Goal: Transaction & Acquisition: Purchase product/service

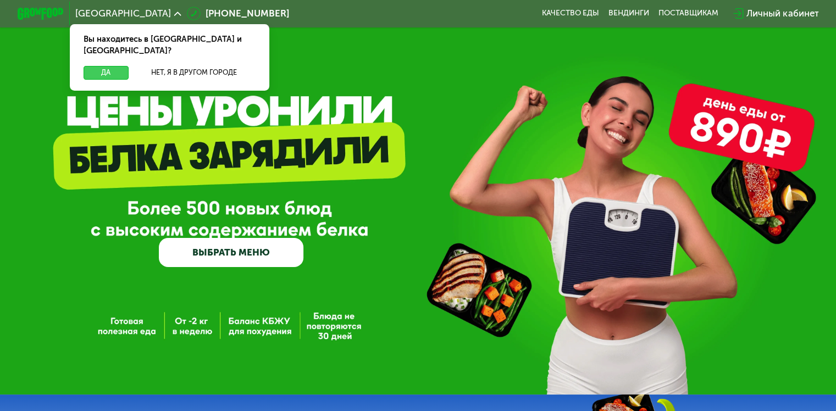
click at [102, 66] on button "Да" at bounding box center [106, 73] width 45 height 14
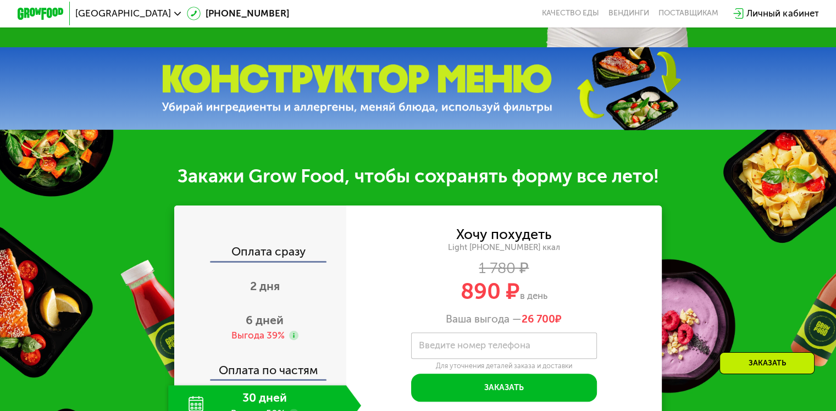
scroll to position [440, 0]
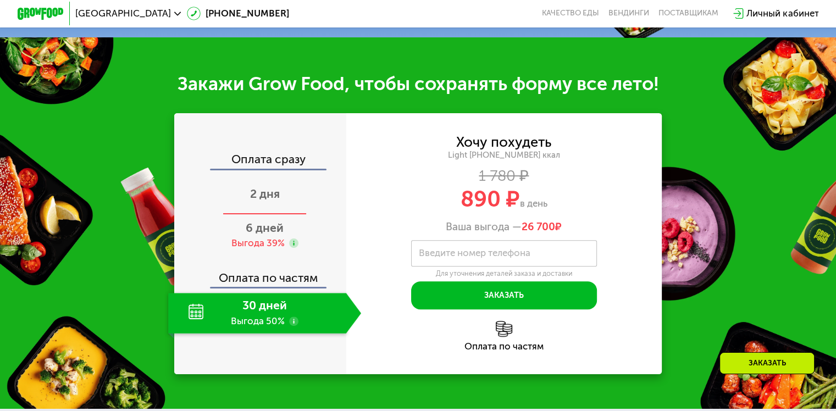
click at [264, 198] on span "2 дня" at bounding box center [265, 194] width 30 height 14
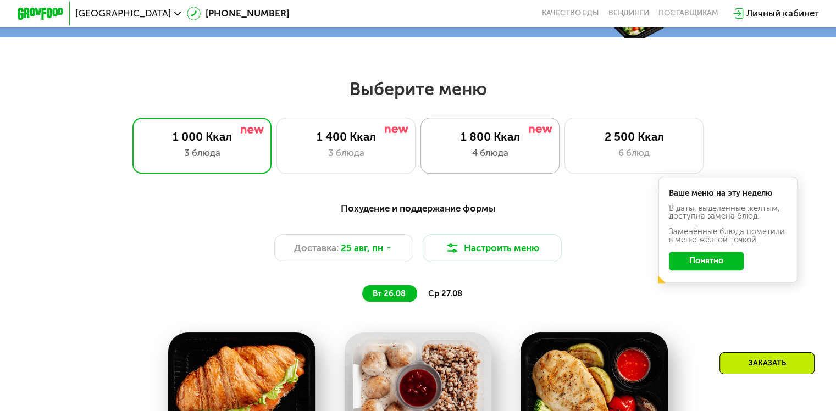
click at [521, 152] on div "4 блюда" at bounding box center [490, 153] width 115 height 14
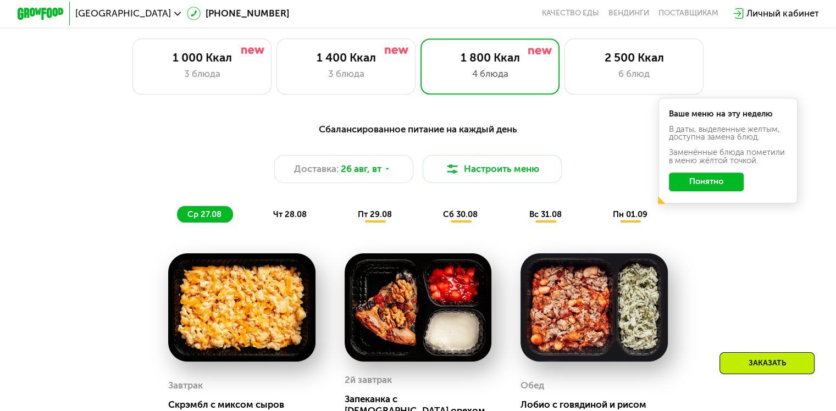
scroll to position [495, 0]
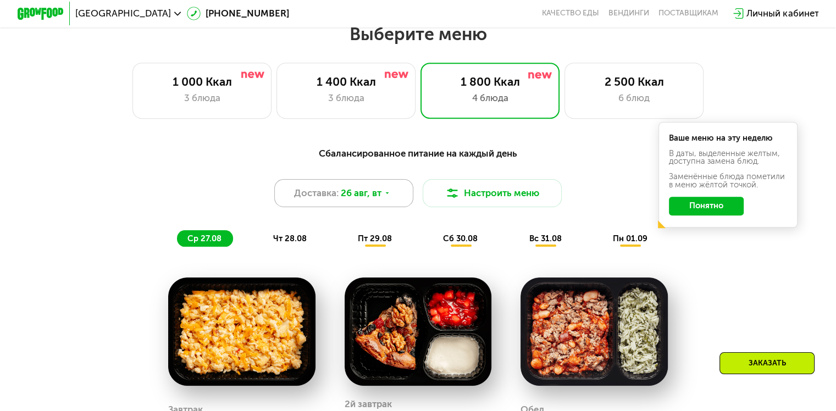
click at [350, 200] on span "26 авг, вт" at bounding box center [361, 193] width 41 height 14
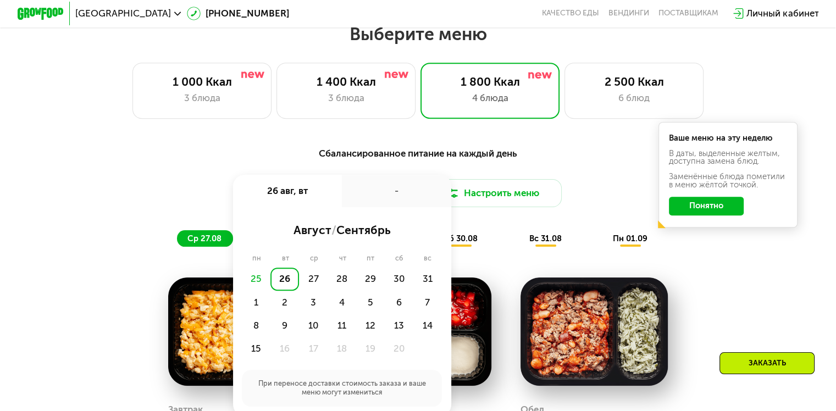
click at [573, 154] on div "Сбалансированное питание на каждый день" at bounding box center [418, 153] width 688 height 14
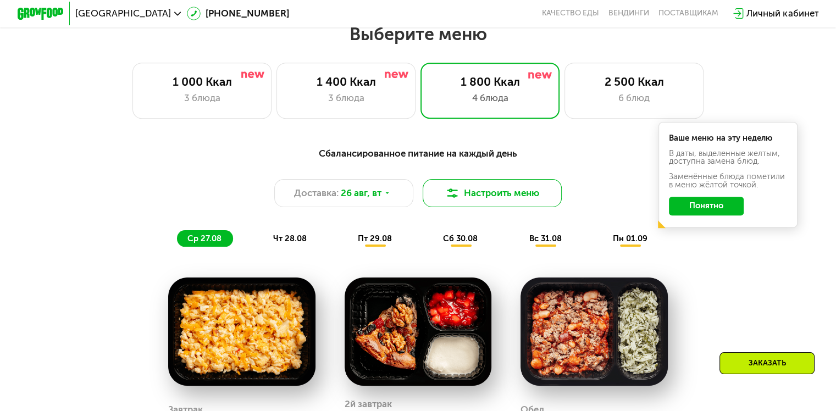
click at [503, 198] on button "Настроить меню" at bounding box center [493, 193] width 140 height 28
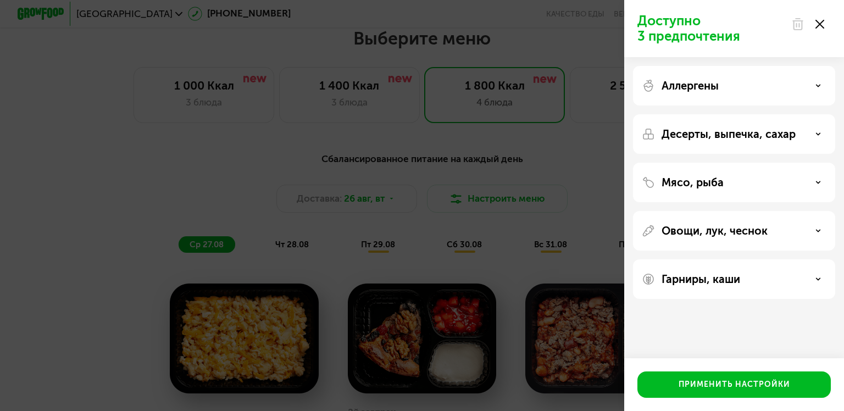
click at [824, 23] on icon at bounding box center [820, 24] width 9 height 9
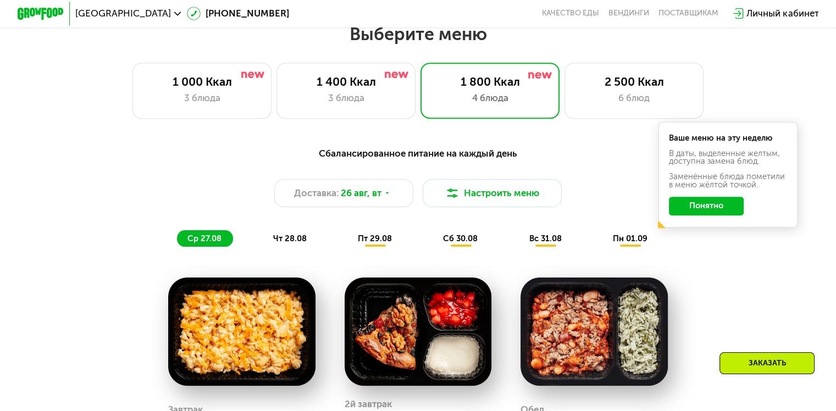
click at [707, 208] on button "Понятно" at bounding box center [706, 206] width 75 height 19
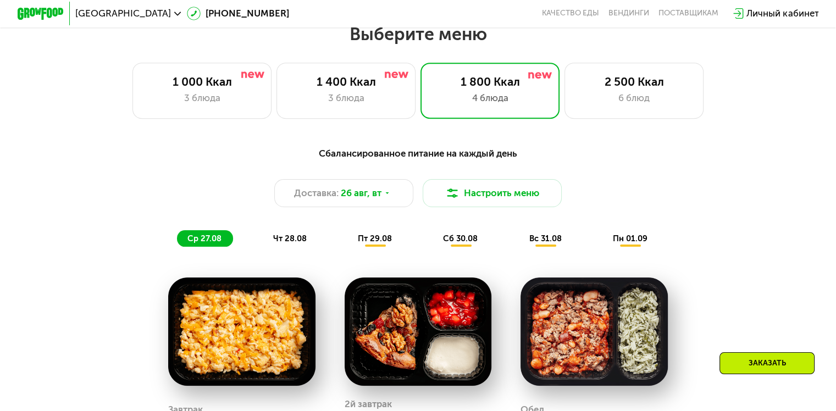
click at [286, 241] on span "чт 28.08" at bounding box center [290, 239] width 34 height 10
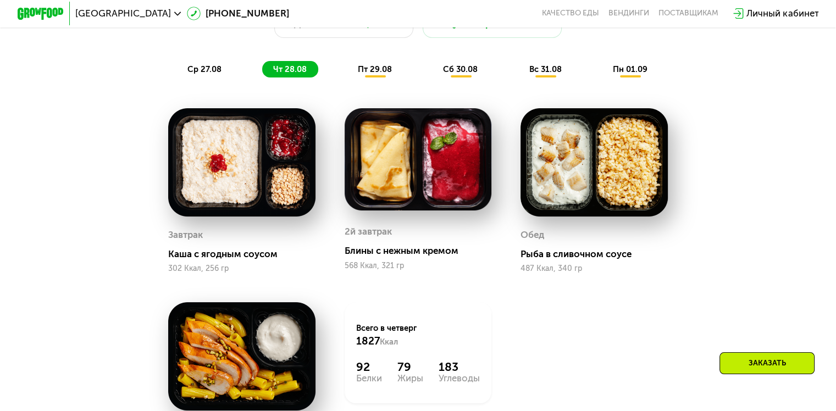
scroll to position [605, 0]
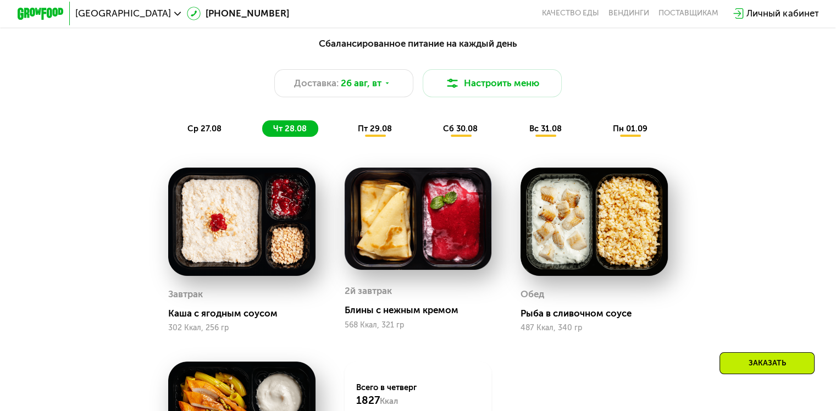
click at [380, 134] on span "пт 29.08" at bounding box center [375, 129] width 34 height 10
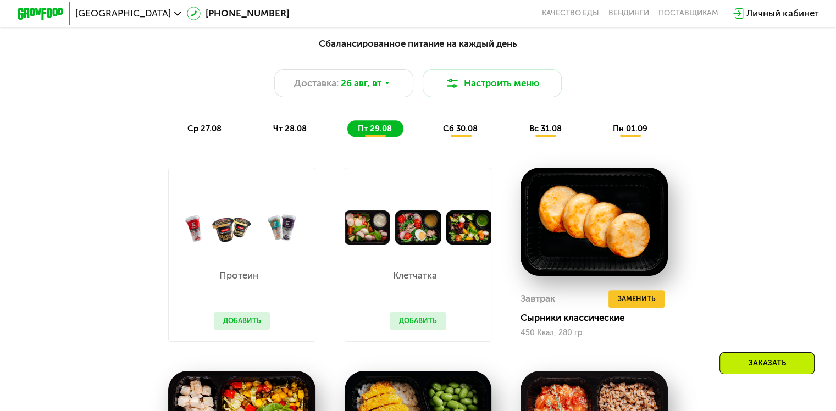
drag, startPoint x: 211, startPoint y: 241, endPoint x: 232, endPoint y: 240, distance: 20.9
drag, startPoint x: 109, startPoint y: 302, endPoint x: 116, endPoint y: 292, distance: 11.4
click at [112, 299] on div "Сбалансированное питание на каждый день Доставка: [DATE] Настроить меню ср 27.0…" at bounding box center [417, 378] width 715 height 696
click at [586, 250] on img at bounding box center [593, 222] width 147 height 108
click at [776, 241] on div "Сбалансированное питание на каждый день Доставка: [DATE] Настроить меню ср 27.0…" at bounding box center [417, 378] width 715 height 696
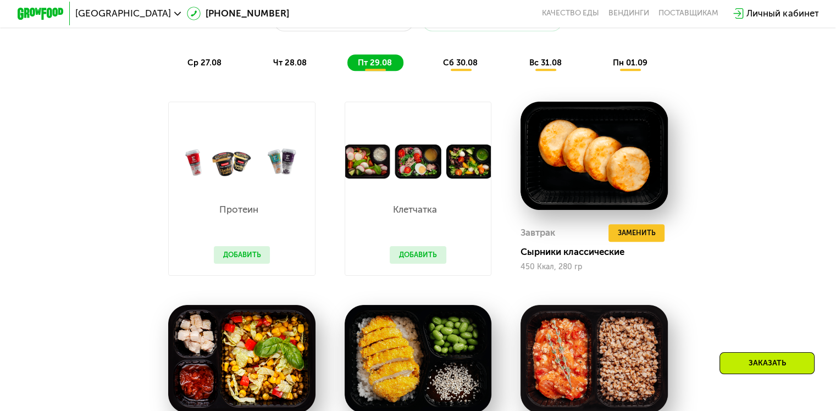
scroll to position [550, 0]
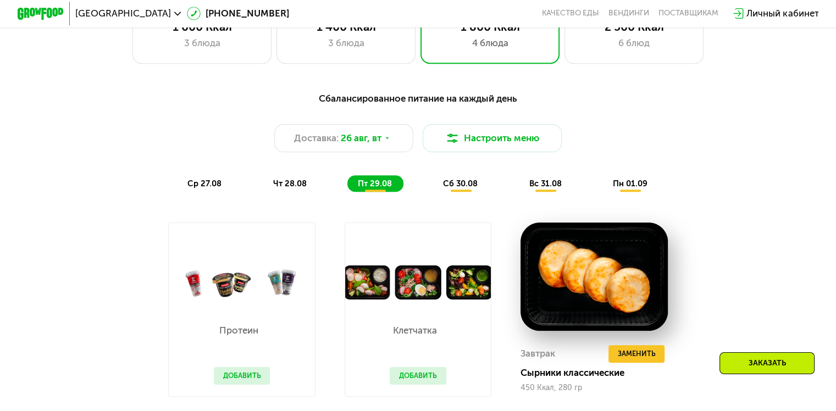
click at [464, 186] on span "сб 30.08" at bounding box center [460, 184] width 35 height 10
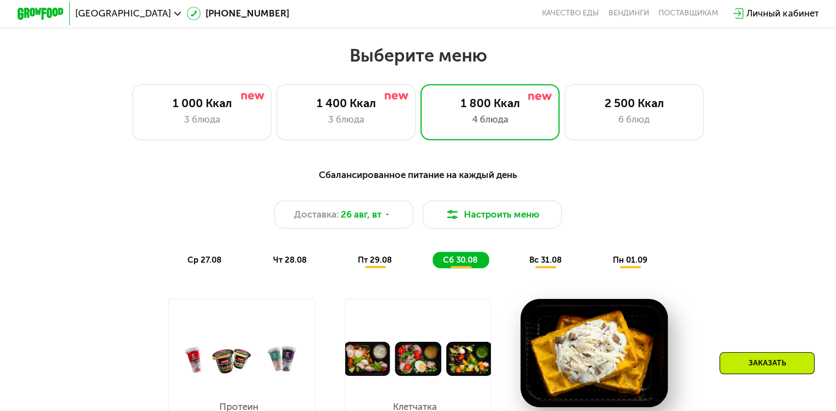
scroll to position [440, 0]
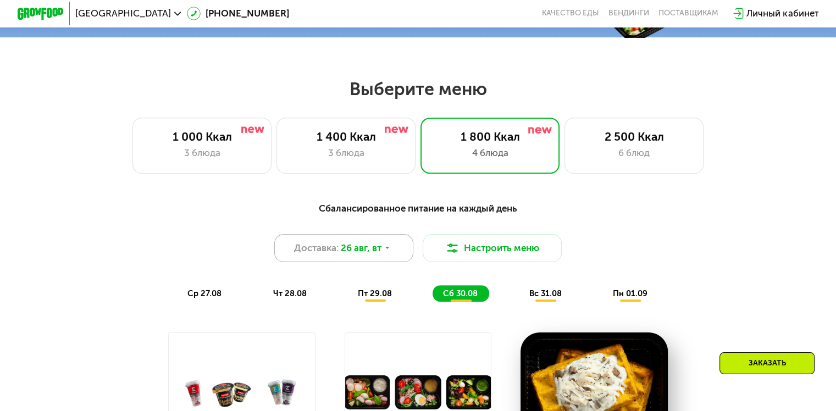
click at [346, 252] on span "26 авг, вт" at bounding box center [361, 248] width 41 height 14
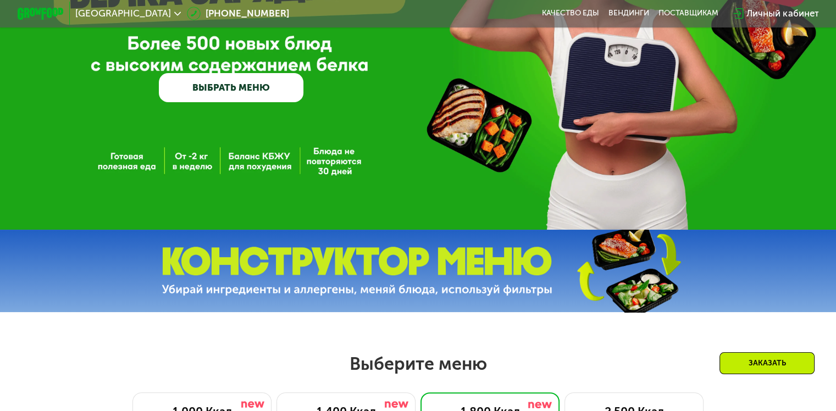
scroll to position [92, 0]
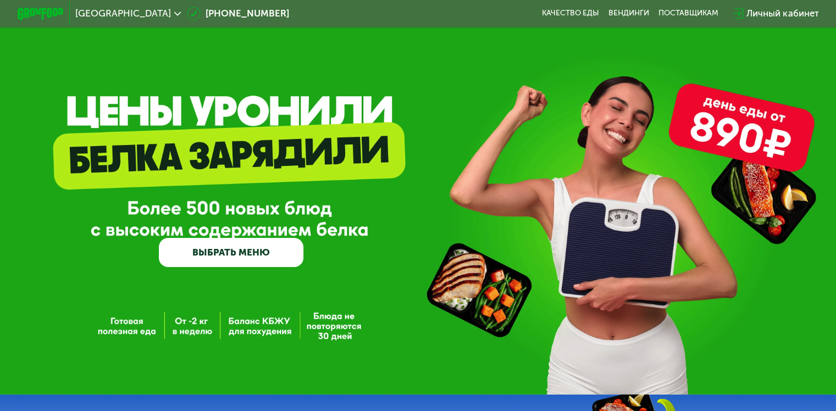
click at [209, 257] on link "ВЫБРАТЬ МЕНЮ" at bounding box center [231, 252] width 145 height 29
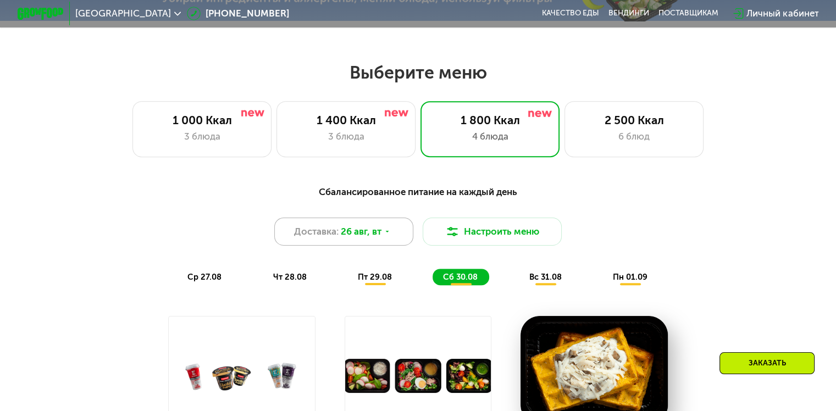
scroll to position [495, 0]
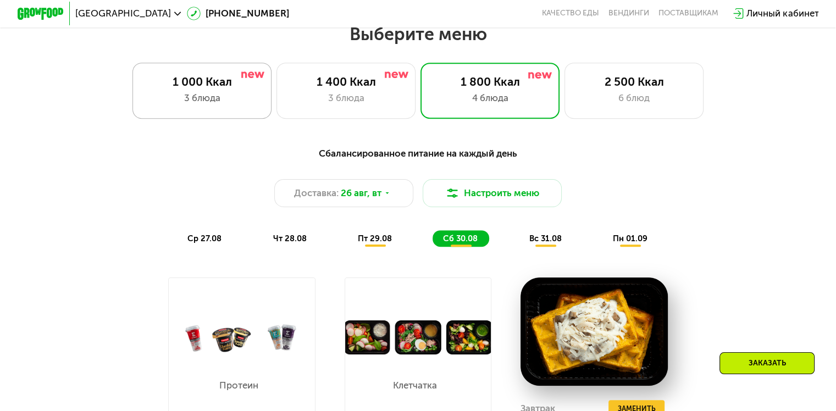
click at [204, 101] on div "3 блюда" at bounding box center [202, 98] width 115 height 14
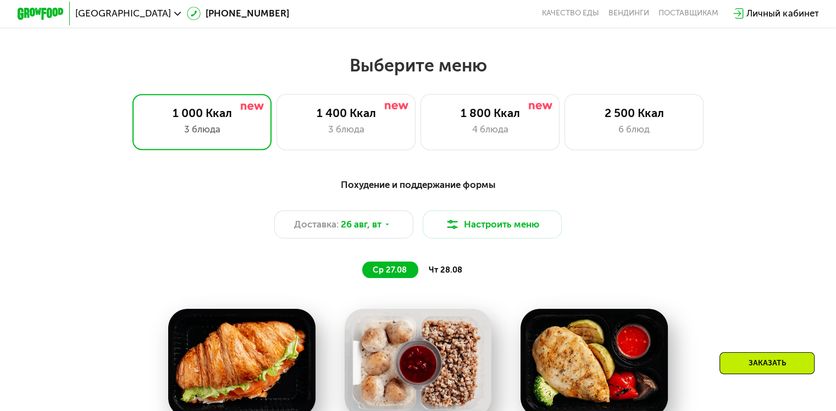
scroll to position [440, 0]
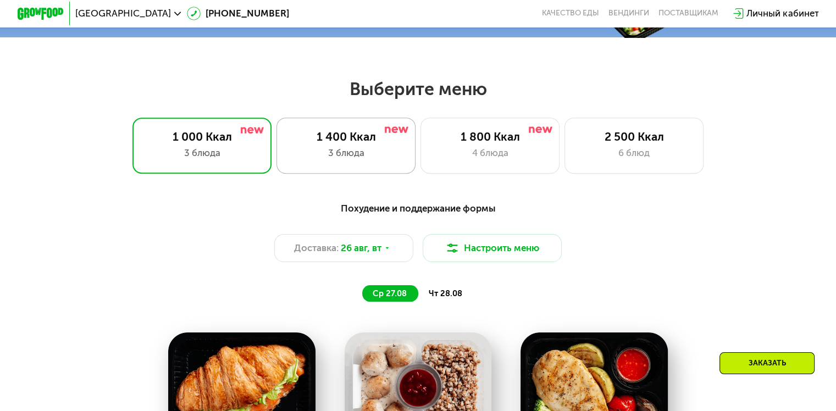
click at [366, 136] on div "1 400 Ккал" at bounding box center [346, 137] width 115 height 14
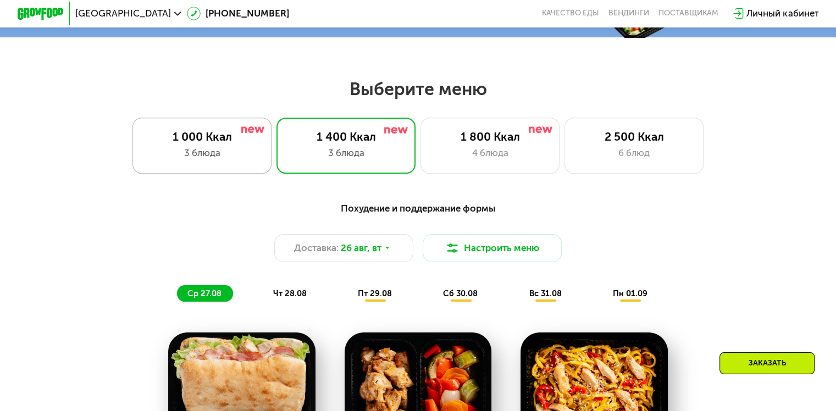
click at [201, 151] on div "3 блюда" at bounding box center [202, 153] width 115 height 14
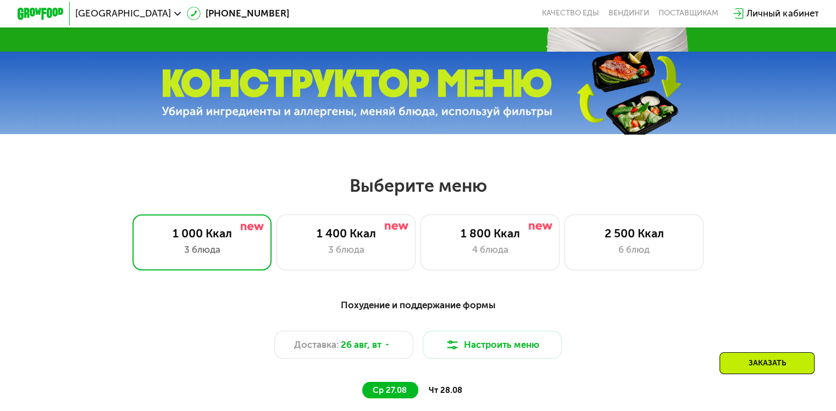
scroll to position [165, 0]
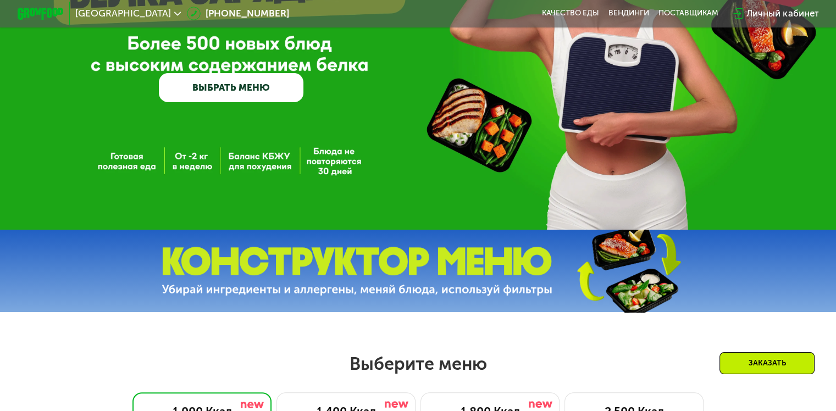
click at [455, 266] on img at bounding box center [357, 271] width 391 height 49
drag, startPoint x: 334, startPoint y: 303, endPoint x: 355, endPoint y: 280, distance: 31.2
click at [339, 298] on div at bounding box center [418, 271] width 836 height 82
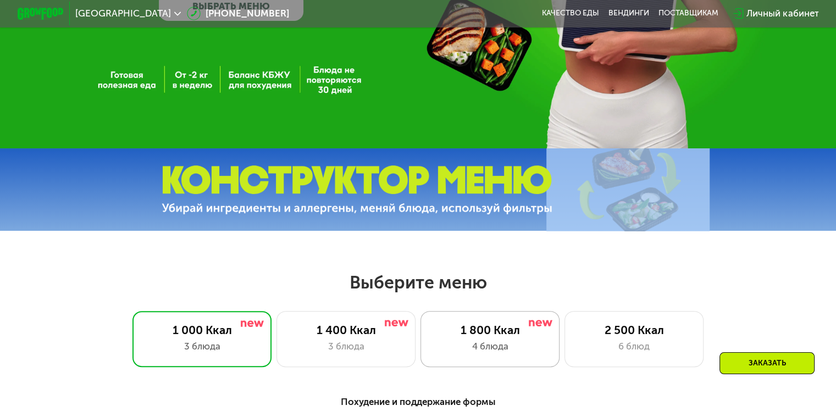
scroll to position [330, 0]
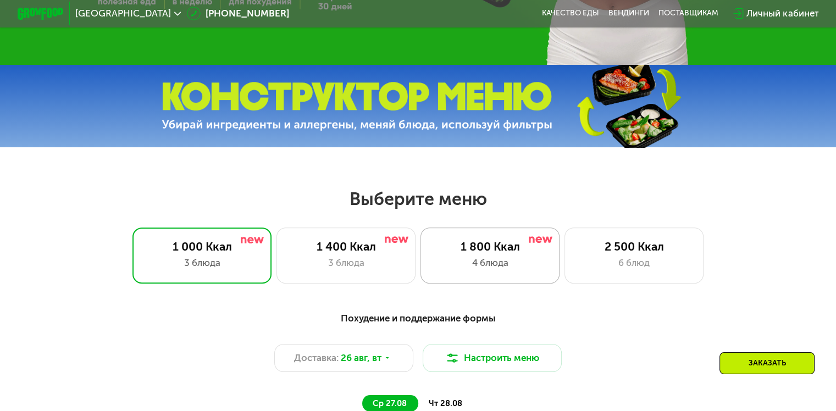
click at [488, 265] on div "4 блюда" at bounding box center [490, 263] width 115 height 14
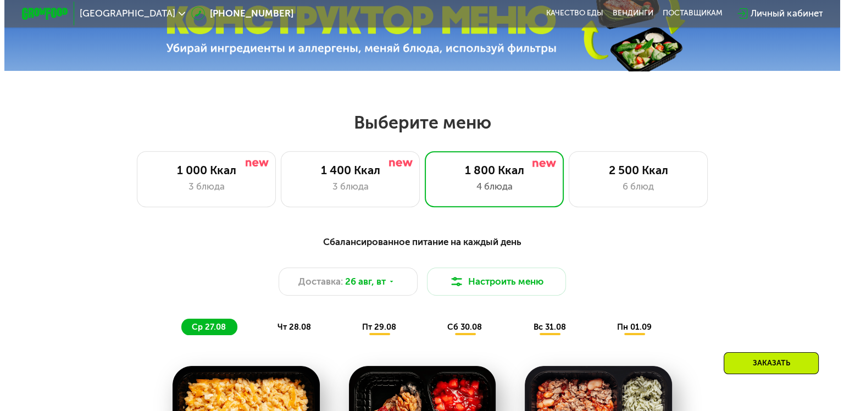
scroll to position [495, 0]
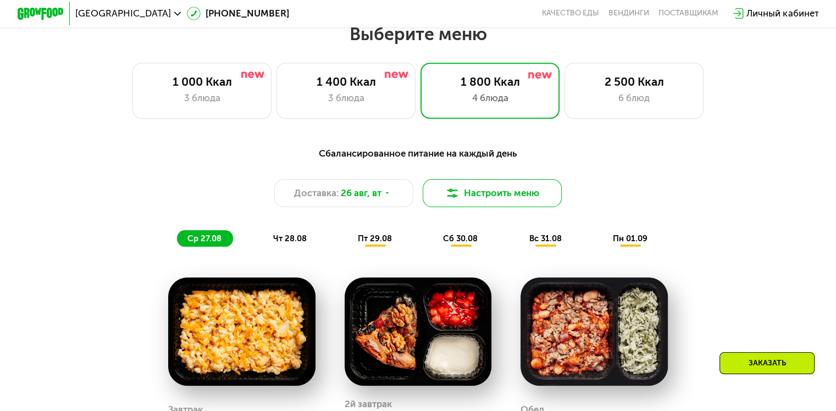
click at [511, 198] on button "Настроить меню" at bounding box center [493, 193] width 140 height 28
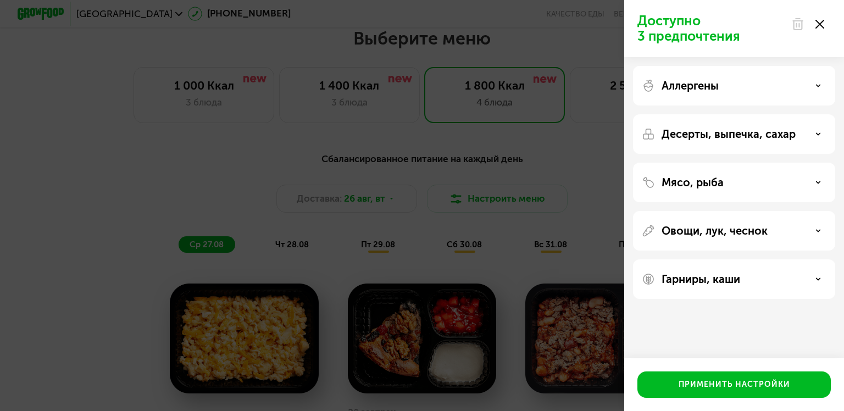
click at [739, 232] on p "Овощи, лук, чеснок" at bounding box center [715, 230] width 106 height 13
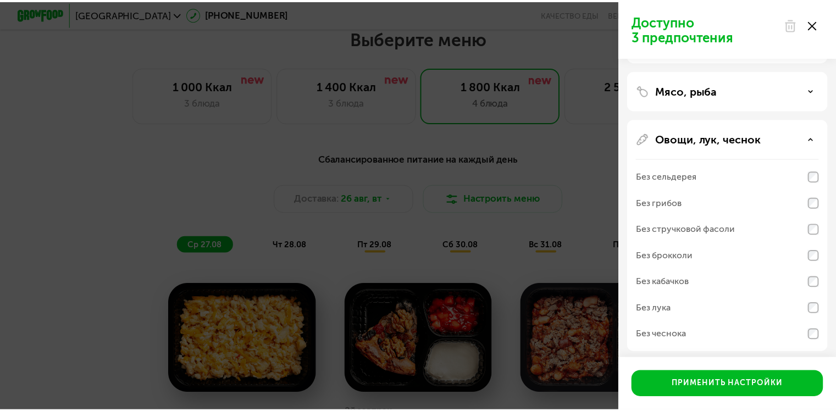
scroll to position [0, 0]
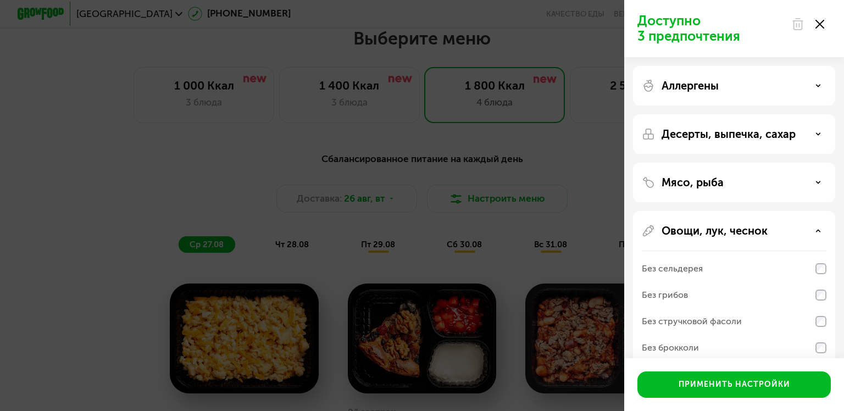
click at [822, 24] on icon at bounding box center [820, 24] width 9 height 9
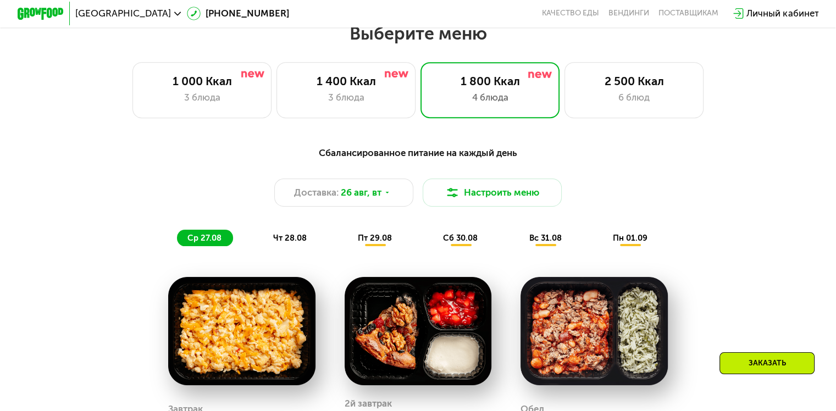
scroll to position [440, 0]
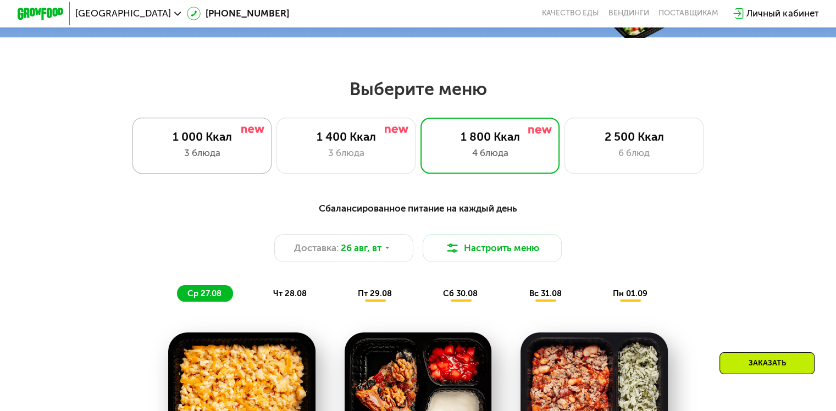
click at [202, 140] on div "1 000 Ккал" at bounding box center [202, 137] width 115 height 14
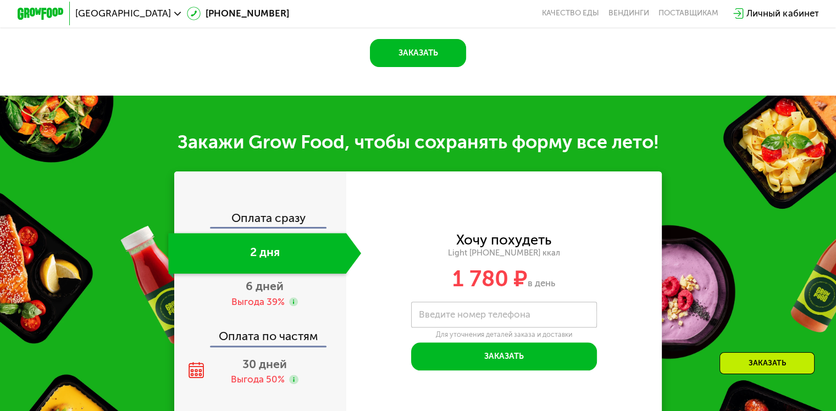
scroll to position [1099, 0]
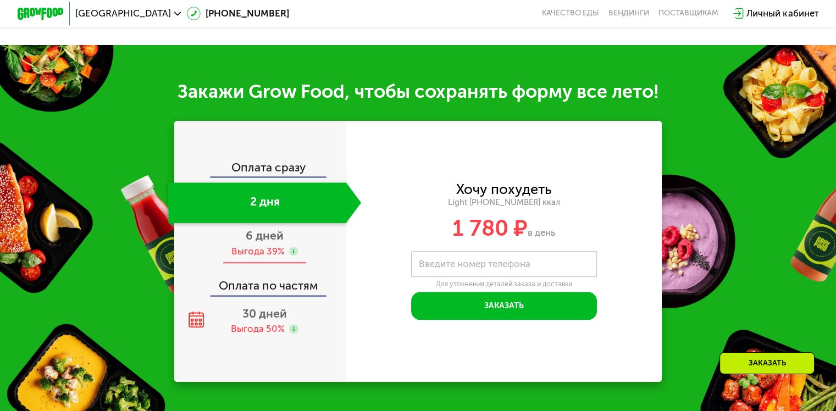
click at [292, 256] on use at bounding box center [293, 251] width 9 height 9
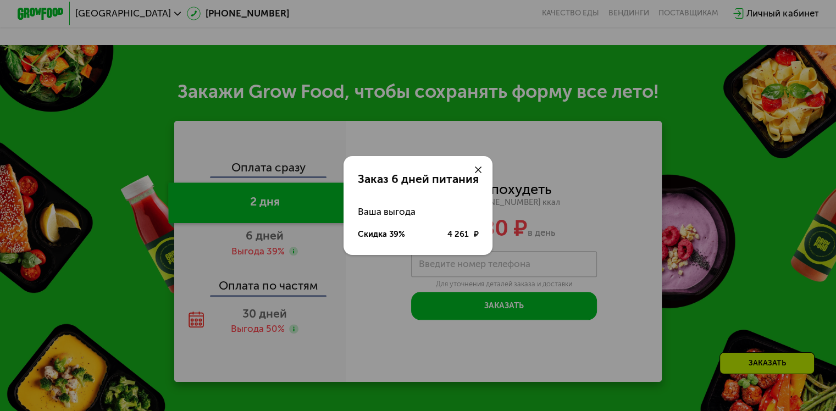
click at [477, 170] on icon at bounding box center [478, 170] width 7 height 7
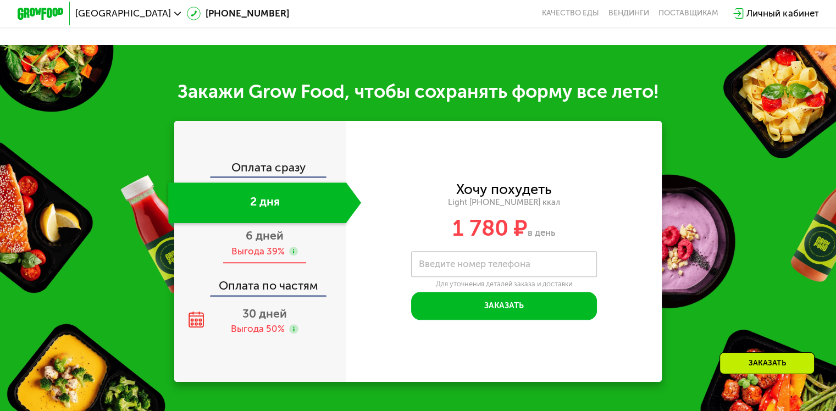
click at [263, 242] on span "6 дней" at bounding box center [265, 236] width 38 height 14
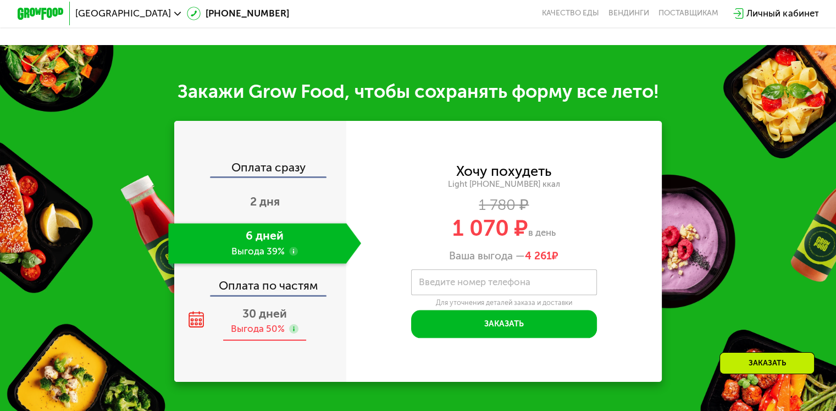
click at [198, 328] on use at bounding box center [196, 320] width 15 height 16
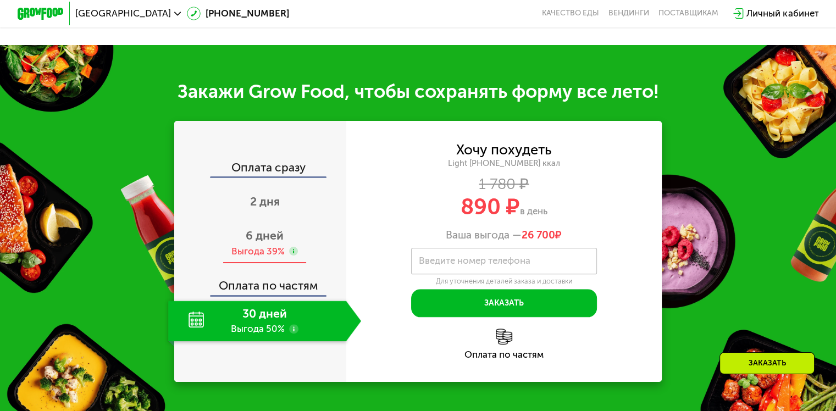
click at [195, 259] on div "6 дней Выгода 39%" at bounding box center [264, 243] width 193 height 41
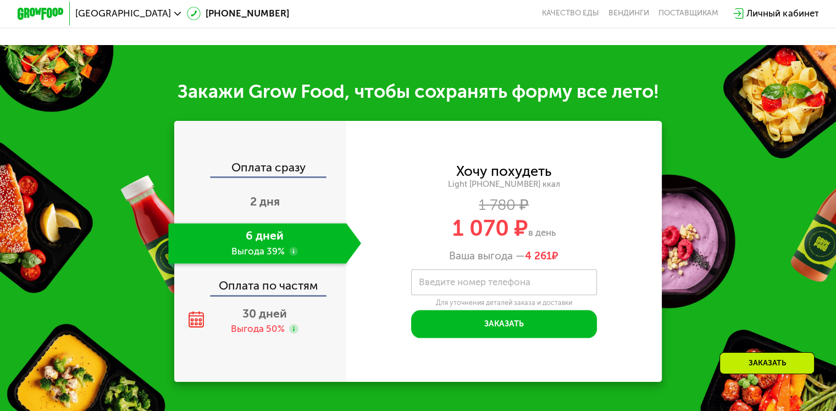
drag, startPoint x: 744, startPoint y: 248, endPoint x: 734, endPoint y: 239, distance: 14.0
click at [743, 247] on div "Закажи Grow Food, чтобы сохранять форму все лето! Оплата сразу 2 дня 6 дней Выг…" at bounding box center [418, 231] width 836 height 372
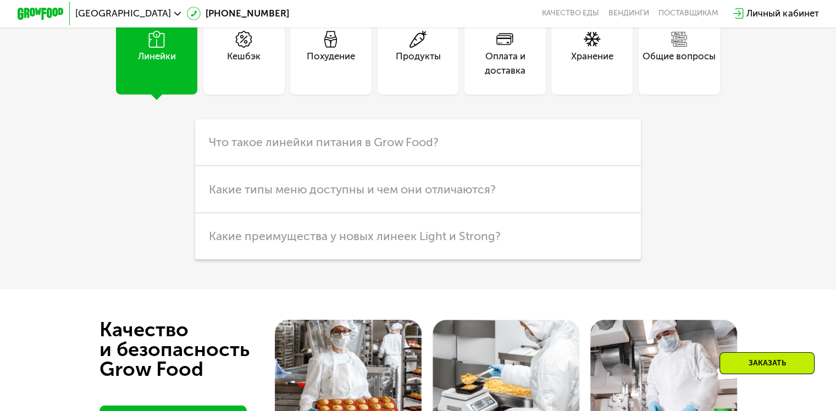
scroll to position [2803, 0]
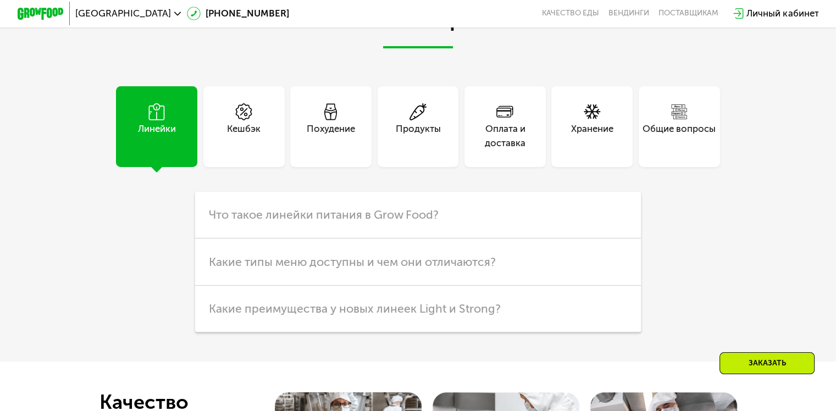
click at [504, 150] on div "Оплата и доставка" at bounding box center [504, 136] width 81 height 28
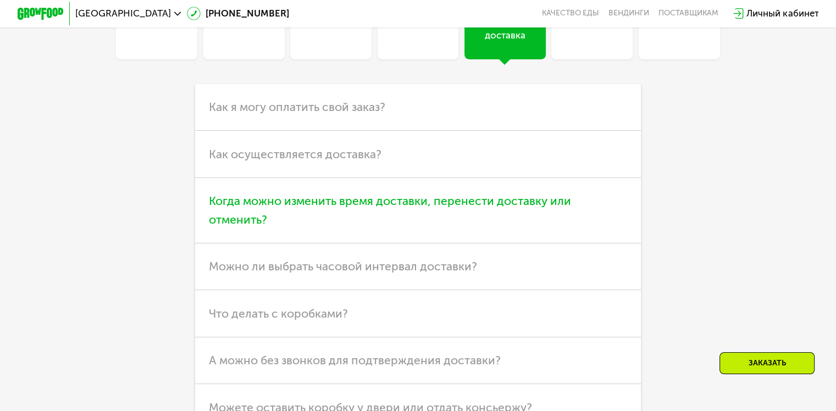
scroll to position [2913, 0]
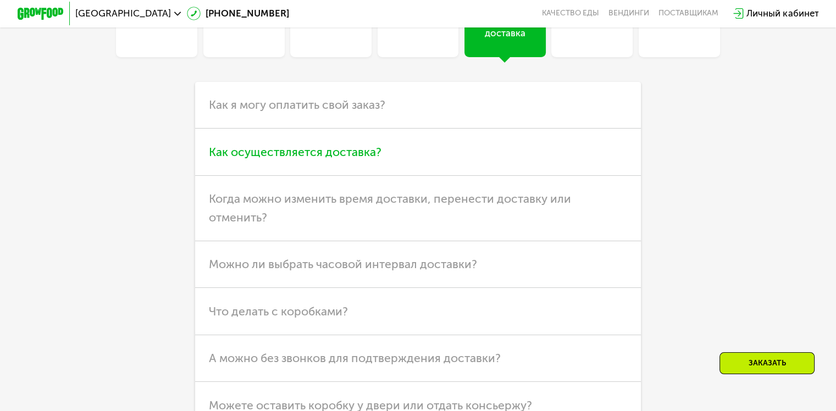
click at [363, 159] on span "Как осуществляется доставка?" at bounding box center [295, 152] width 173 height 14
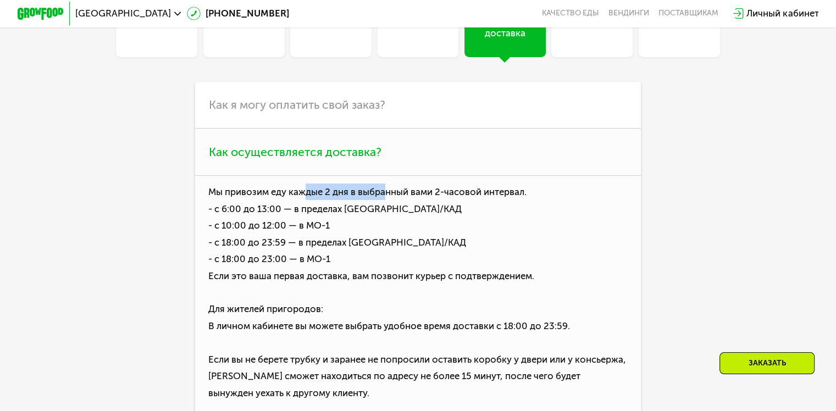
drag, startPoint x: 302, startPoint y: 220, endPoint x: 387, endPoint y: 216, distance: 84.8
click at [387, 216] on p "Мы привозим еду каждые 2 дня в выбранный вами 2-часовой интервал. - с 6:00 до 1…" at bounding box center [418, 303] width 446 height 255
click at [450, 222] on p "Мы привозим еду каждые 2 дня в выбранный вами 2-часовой интервал. - с 6:00 до 1…" at bounding box center [418, 303] width 446 height 255
drag, startPoint x: 453, startPoint y: 218, endPoint x: 482, endPoint y: 214, distance: 29.3
click at [482, 214] on p "Мы привозим еду каждые 2 дня в выбранный вами 2-часовой интервал. - с 6:00 до 1…" at bounding box center [418, 303] width 446 height 255
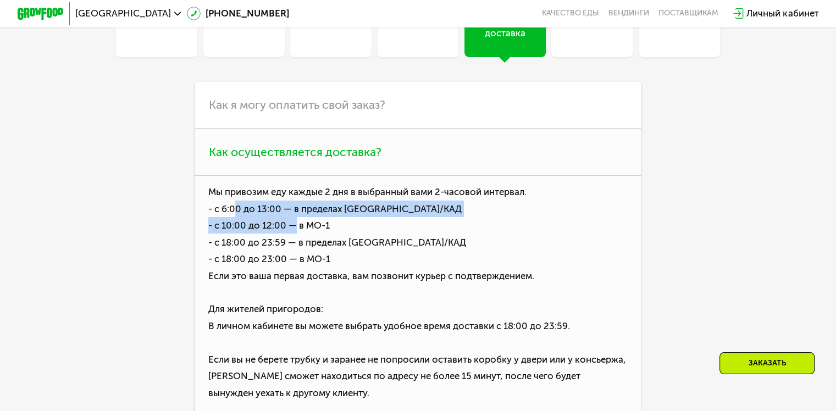
drag, startPoint x: 228, startPoint y: 230, endPoint x: 289, endPoint y: 242, distance: 62.6
click at [290, 242] on p "Мы привозим еду каждые 2 дня в выбранный вами 2-часовой интервал. - с 6:00 до 1…" at bounding box center [418, 303] width 446 height 255
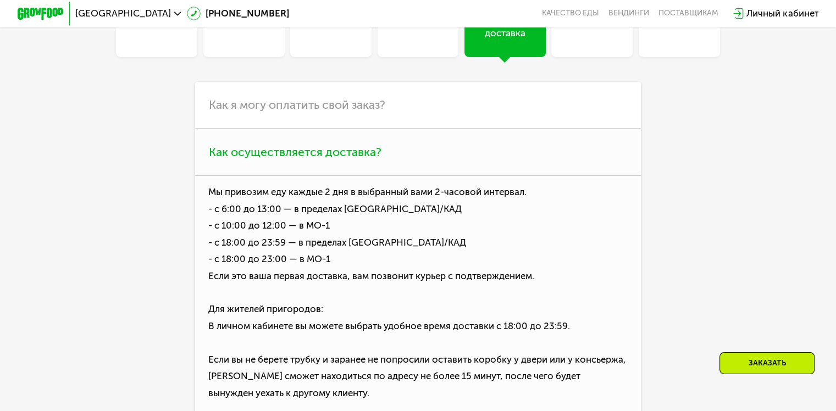
drag, startPoint x: 285, startPoint y: 281, endPoint x: 339, endPoint y: 267, distance: 55.3
click at [286, 281] on p "Мы привозим еду каждые 2 дня в выбранный вами 2-часовой интервал. - с 6:00 до 1…" at bounding box center [418, 303] width 446 height 255
click at [455, 216] on p "Мы привозим еду каждые 2 дня в выбранный вами 2-часовой интервал. - с 6:00 до 1…" at bounding box center [418, 303] width 446 height 255
drag, startPoint x: 252, startPoint y: 268, endPoint x: 334, endPoint y: 269, distance: 82.5
click at [334, 269] on p "Мы привозим еду каждые 2 дня в выбранный вами 2-часовой интервал. - с 6:00 до 1…" at bounding box center [418, 303] width 446 height 255
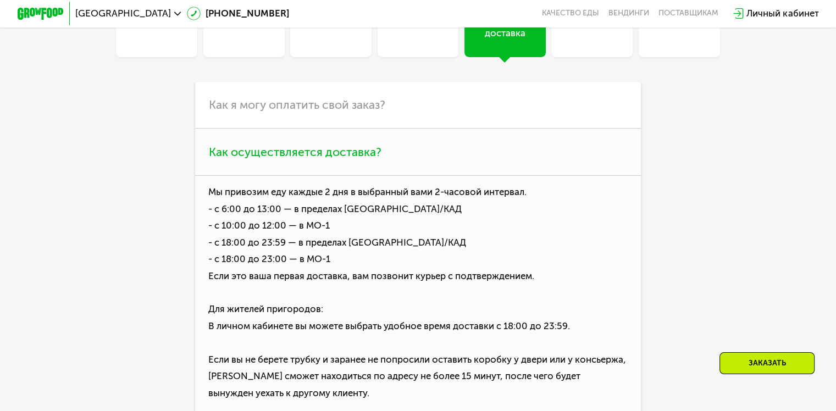
click at [389, 301] on p "Мы привозим еду каждые 2 дня в выбранный вами 2-часовой интервал. - с 6:00 до 1…" at bounding box center [418, 303] width 446 height 255
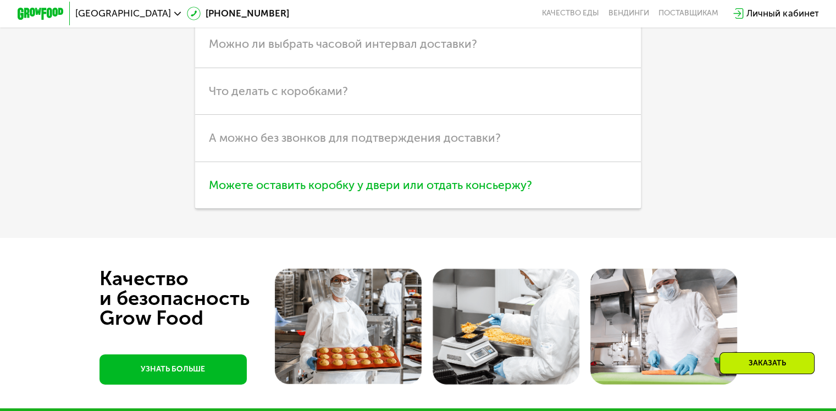
scroll to position [3408, 0]
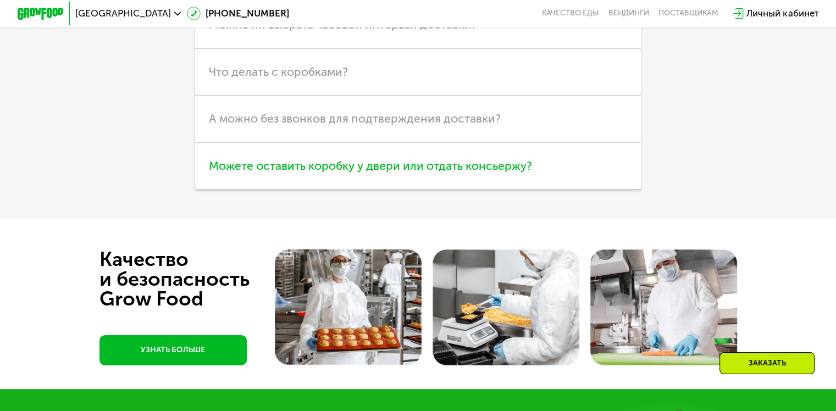
click at [513, 173] on span "Можете оставить коробку у двери или отдать консьержу?" at bounding box center [370, 166] width 323 height 14
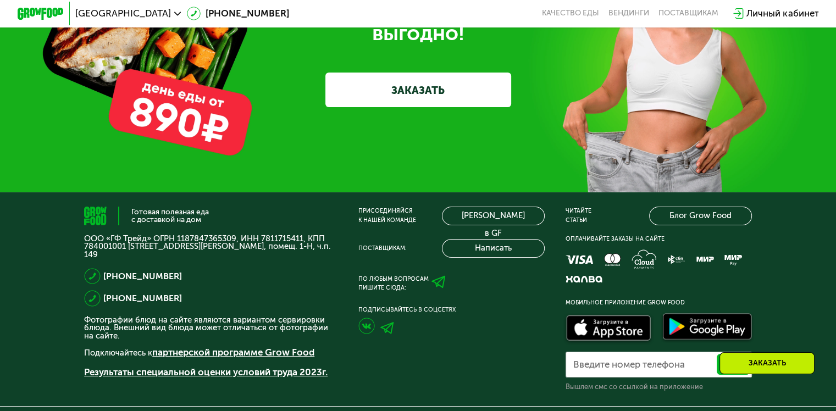
scroll to position [3811, 0]
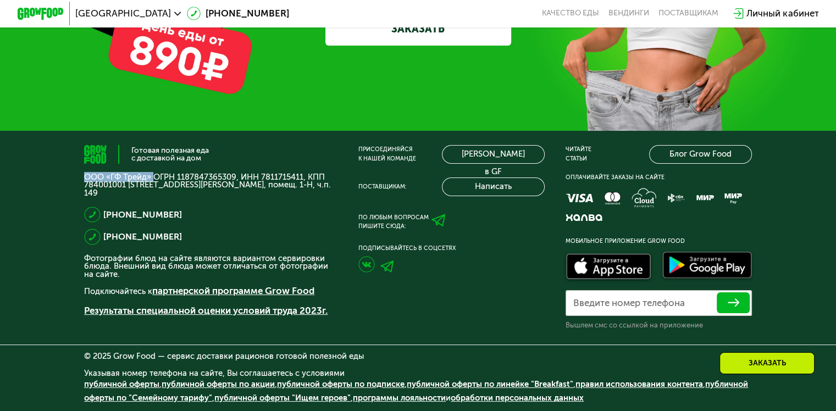
drag, startPoint x: 78, startPoint y: 172, endPoint x: 159, endPoint y: 176, distance: 81.4
click at [151, 174] on div "Готовая полезная еда с доставкой на дом ООО «ГФ Трейд» ОГРН 1187847365309, ИНН …" at bounding box center [418, 271] width 836 height 281
copy p "ООО «ГФ Трейд»"
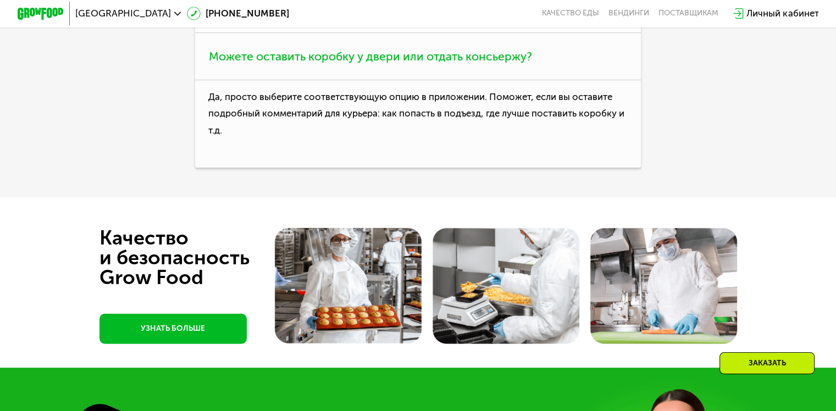
scroll to position [3261, 0]
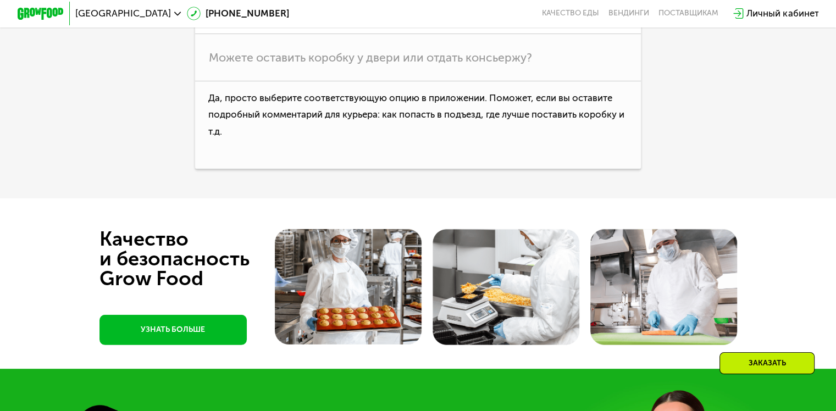
click at [143, 345] on link "УЗНАТЬ БОЛЬШЕ" at bounding box center [172, 330] width 147 height 30
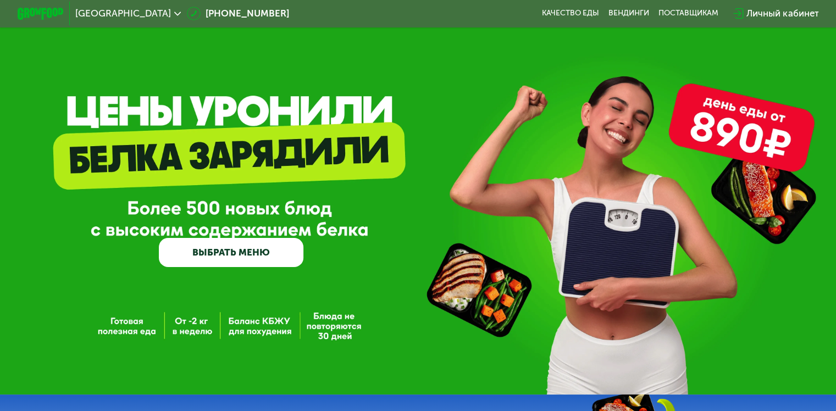
click at [262, 267] on link "ВЫБРАТЬ МЕНЮ" at bounding box center [231, 252] width 145 height 29
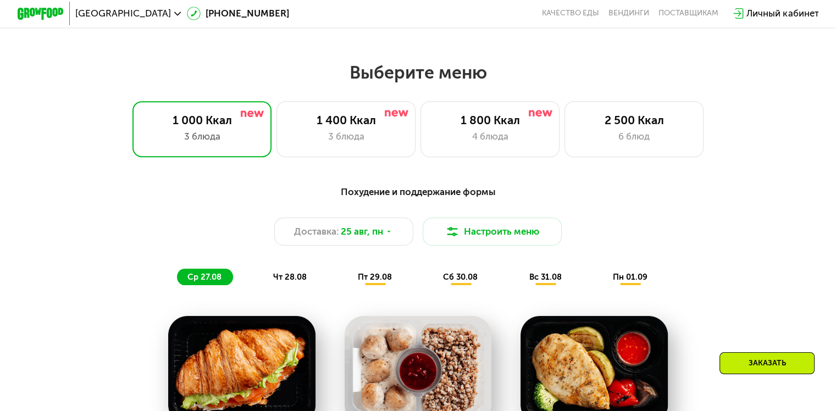
scroll to position [495, 0]
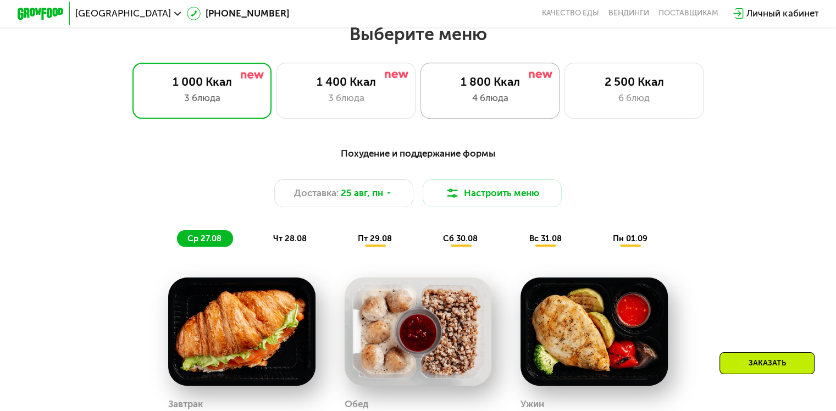
click at [539, 88] on div "1 800 Ккал" at bounding box center [490, 82] width 115 height 14
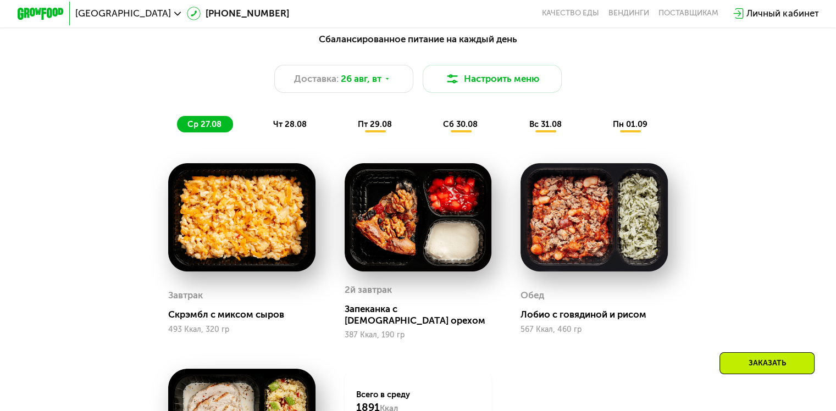
scroll to position [660, 0]
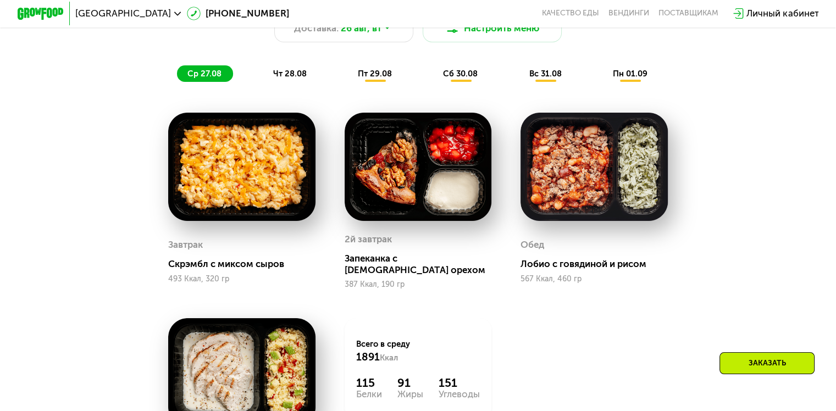
click at [444, 174] on img at bounding box center [418, 167] width 147 height 108
click at [0, 0] on div "Завтрак Скрэмбл с миксом сыров 493 Ккал, 320 гр 2й завтрак Запеканка с грецким …" at bounding box center [0, 0] width 0 height 0
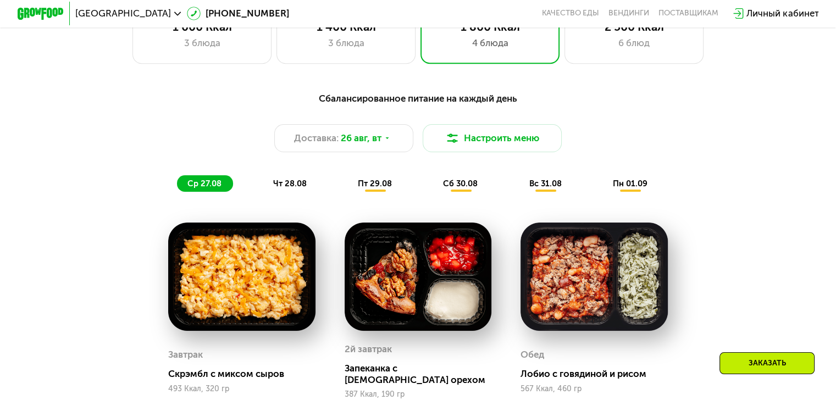
scroll to position [550, 0]
click at [469, 145] on button "Настроить меню" at bounding box center [493, 138] width 140 height 28
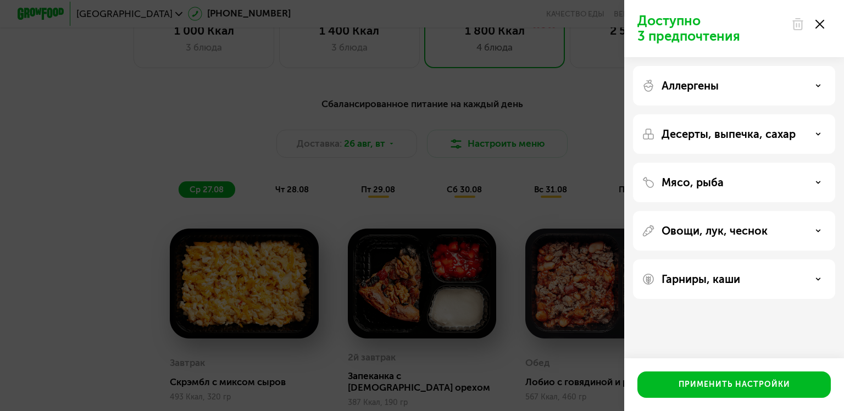
click at [175, 231] on div "Доступно 3 предпочтения Аллергены Десерты, выпечка, сахар Мясо, рыба Овощи, лук…" at bounding box center [422, 205] width 844 height 411
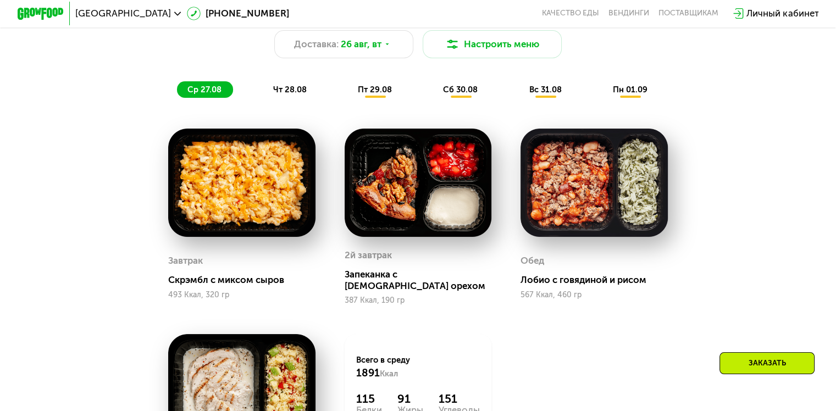
scroll to position [769, 0]
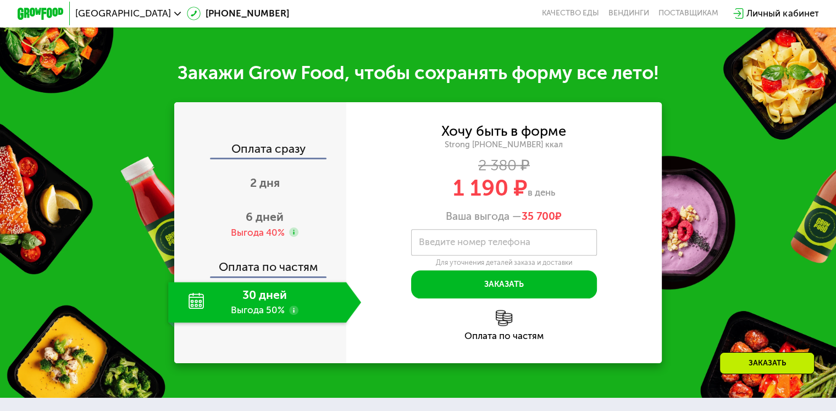
scroll to position [1220, 0]
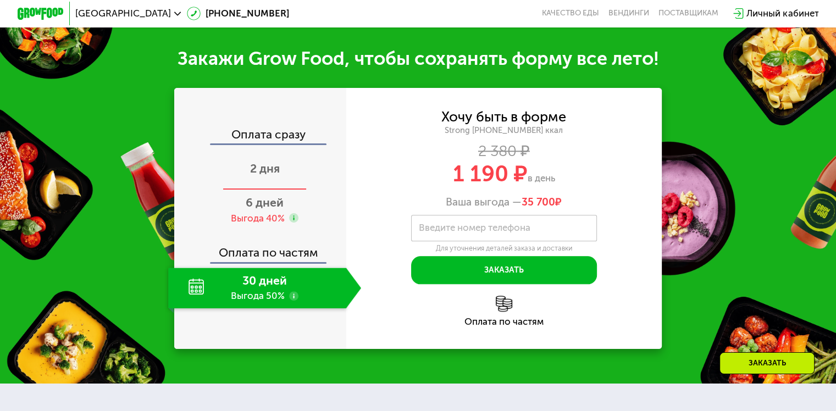
click at [290, 157] on div "2 дня" at bounding box center [264, 169] width 193 height 41
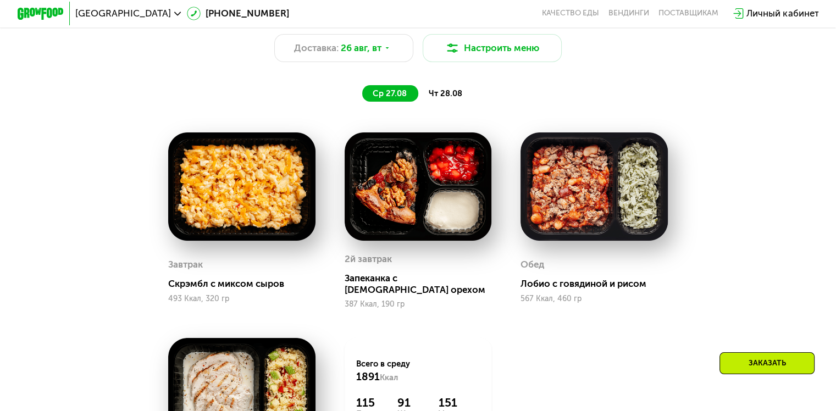
scroll to position [670, 0]
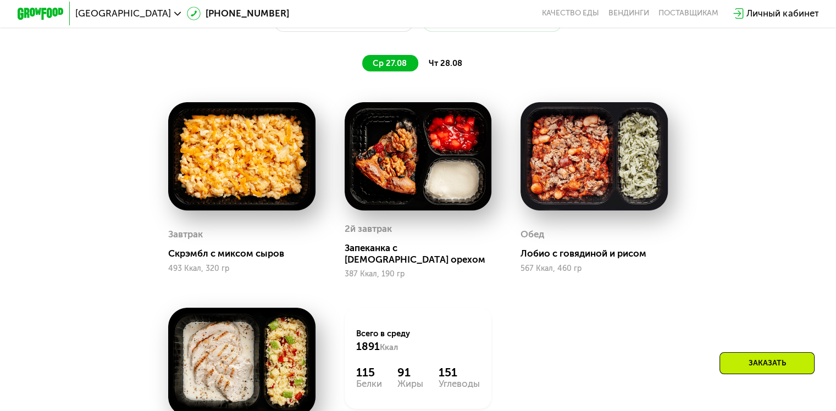
click at [444, 68] on span "чт 28.08" at bounding box center [446, 63] width 34 height 10
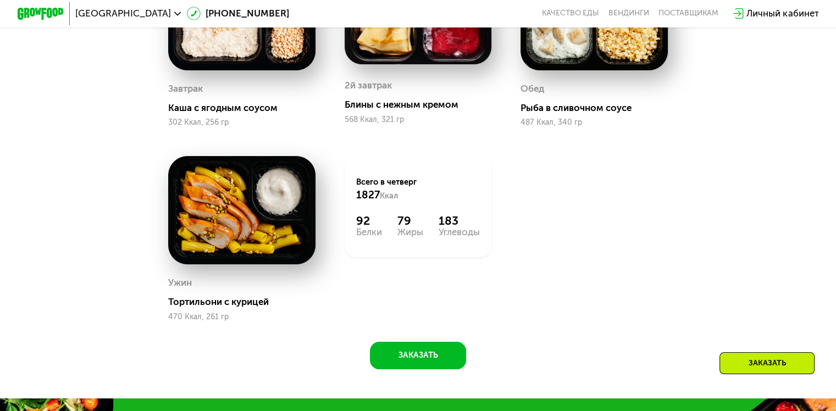
scroll to position [835, 0]
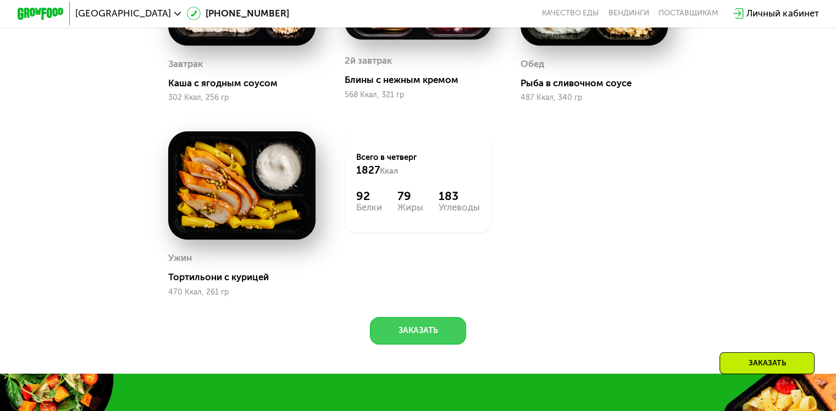
click at [407, 341] on button "Заказать" at bounding box center [418, 331] width 96 height 28
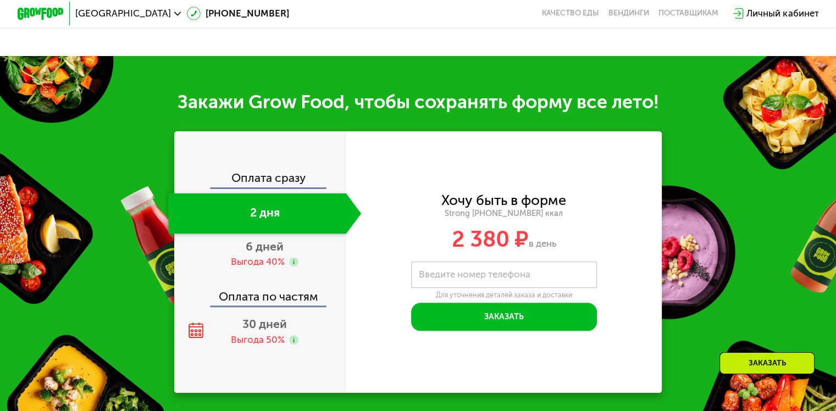
scroll to position [1220, 0]
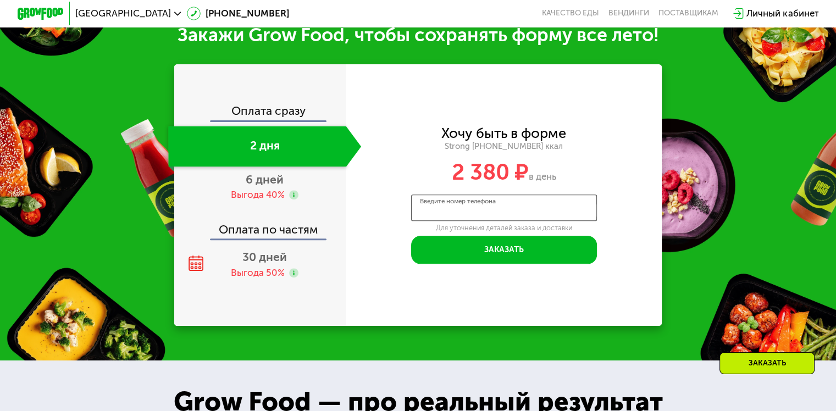
click at [506, 221] on input "Введите номер телефона" at bounding box center [504, 208] width 186 height 26
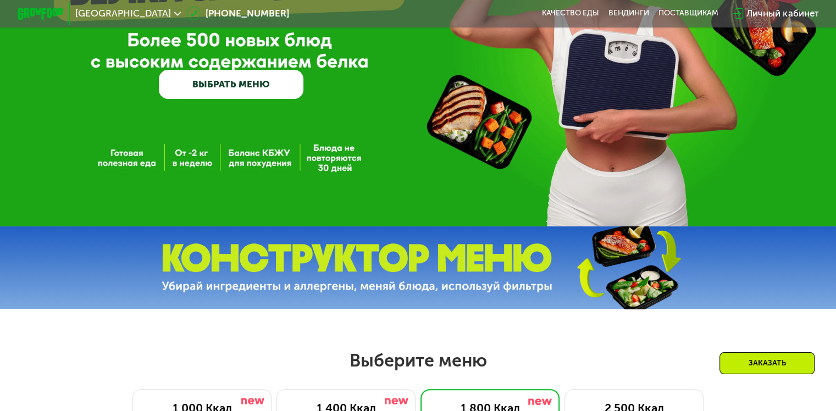
scroll to position [175, 0]
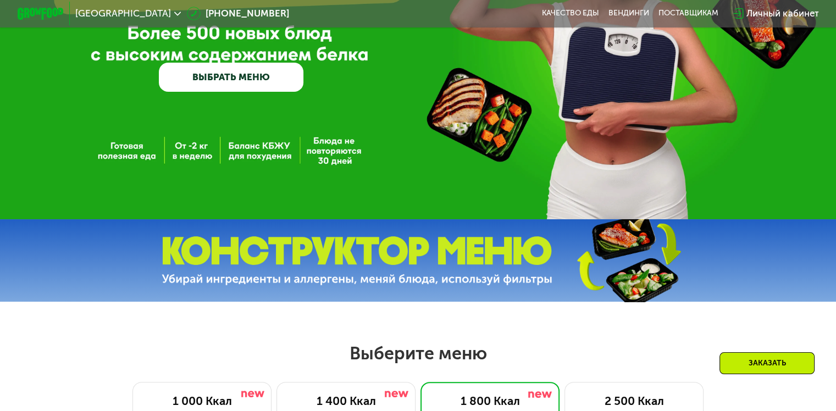
click at [643, 264] on img at bounding box center [627, 260] width 163 height 87
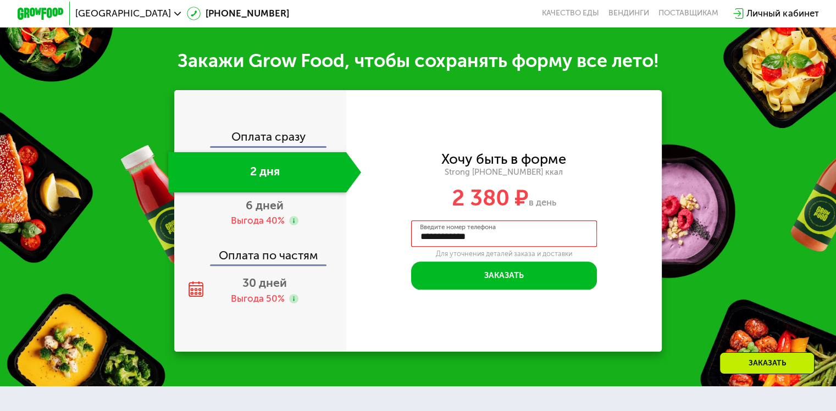
scroll to position [1220, 0]
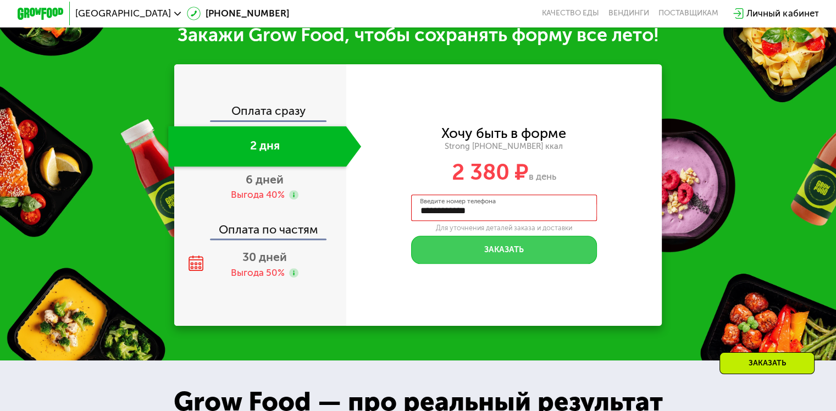
click at [461, 257] on button "Заказать" at bounding box center [504, 250] width 186 height 28
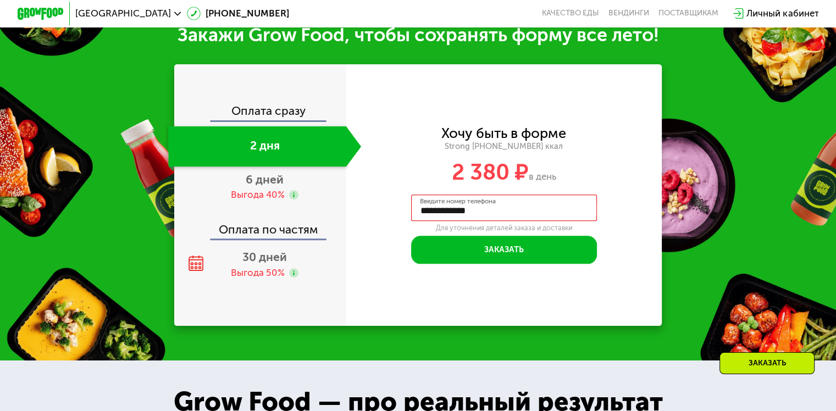
click at [533, 220] on input "**********" at bounding box center [504, 208] width 186 height 26
click at [587, 220] on span at bounding box center [588, 210] width 15 height 19
click at [619, 281] on div "**********" at bounding box center [504, 194] width 316 height 261
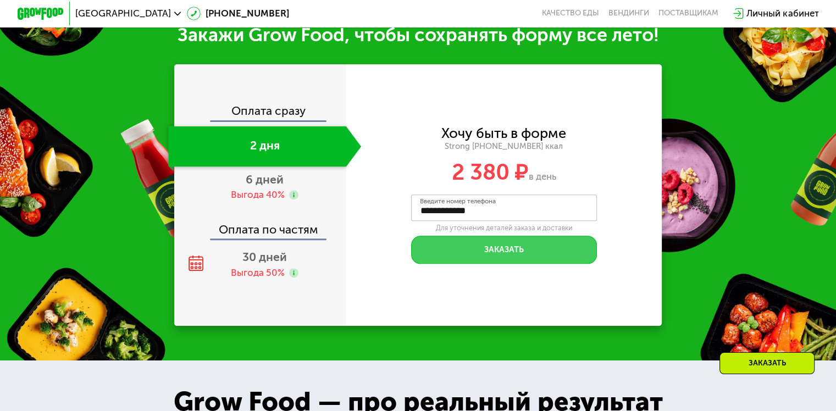
click at [551, 264] on button "Заказать" at bounding box center [504, 250] width 186 height 28
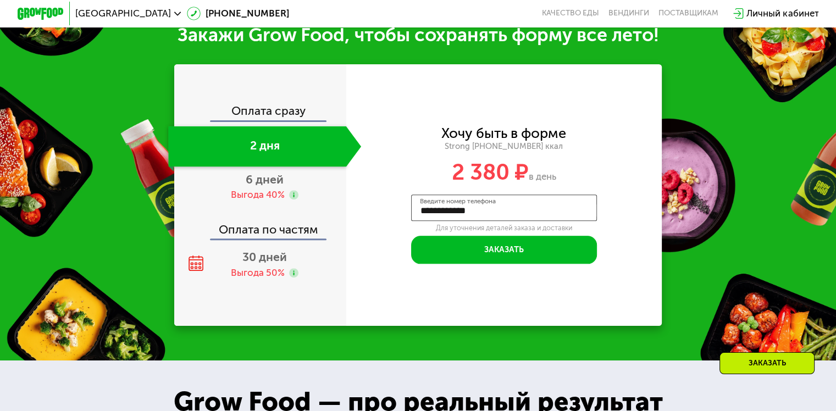
drag, startPoint x: 519, startPoint y: 227, endPoint x: 335, endPoint y: 229, distance: 184.1
click at [335, 229] on div "**********" at bounding box center [418, 194] width 488 height 261
type input "**********"
click at [644, 264] on div "**********" at bounding box center [504, 195] width 316 height 137
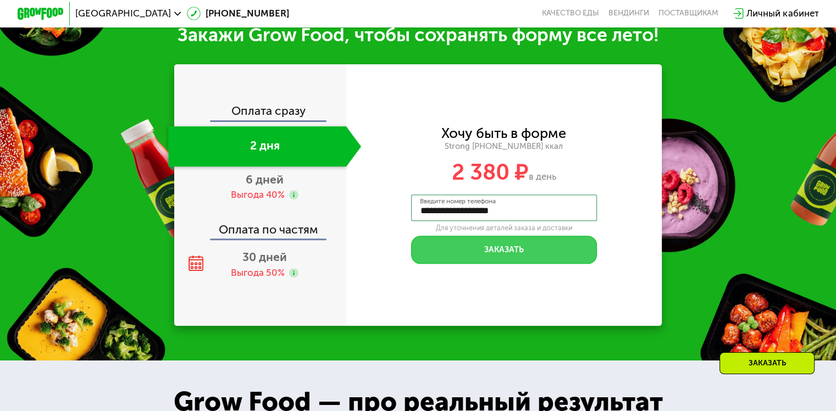
click at [545, 263] on button "Заказать" at bounding box center [504, 250] width 186 height 28
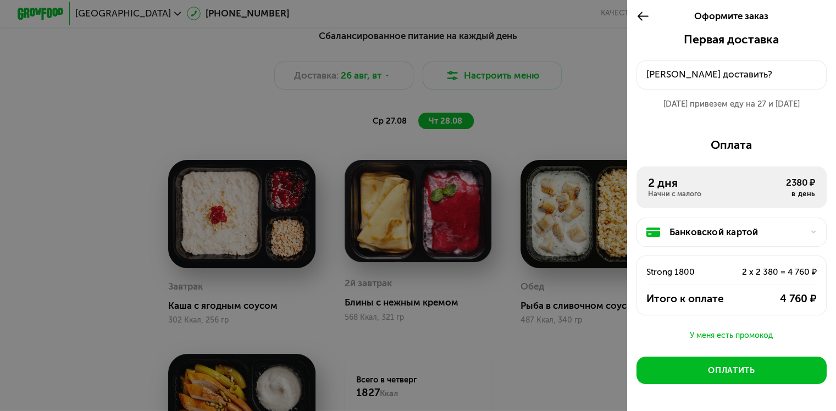
scroll to position [560, 0]
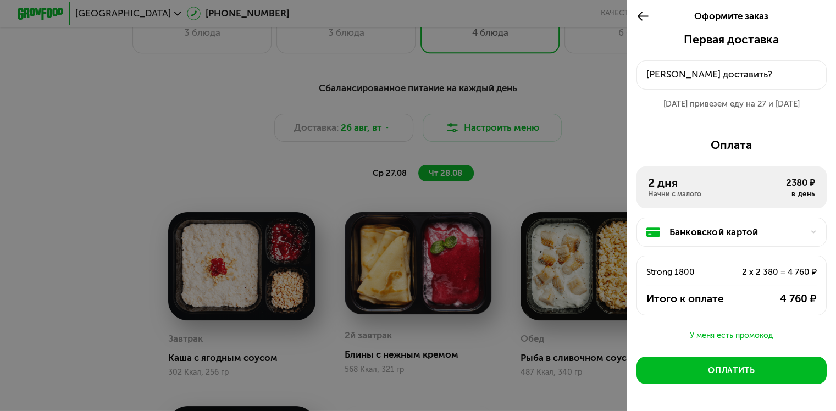
click at [759, 72] on div "Куда доставить?" at bounding box center [731, 75] width 171 height 14
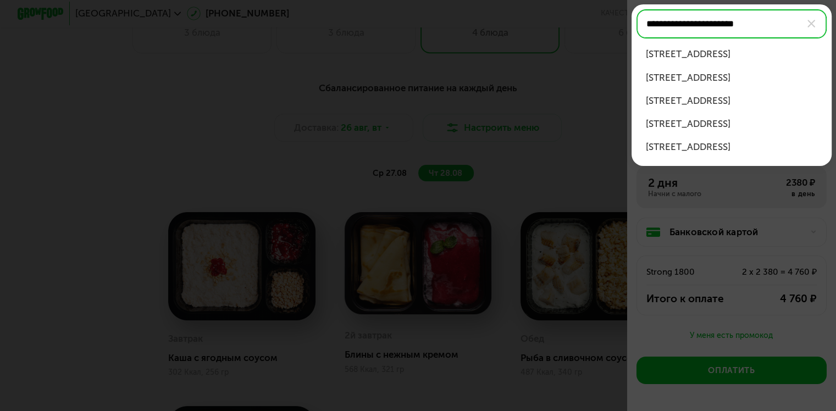
click at [758, 49] on div "ул Большая Филёвская, д 3 к 3" at bounding box center [732, 54] width 172 height 14
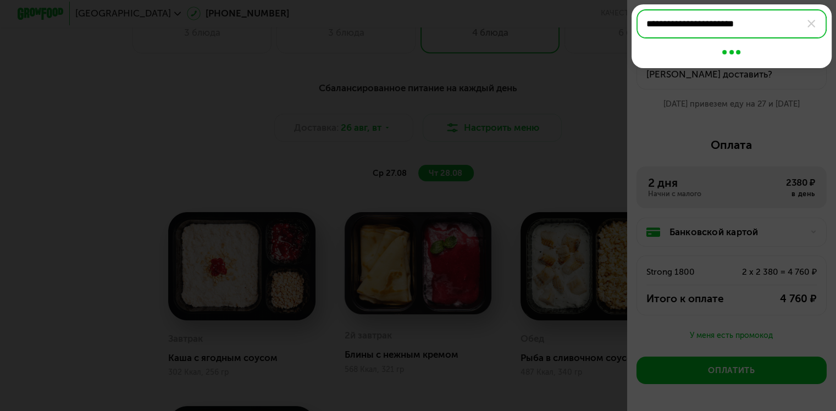
type input "**********"
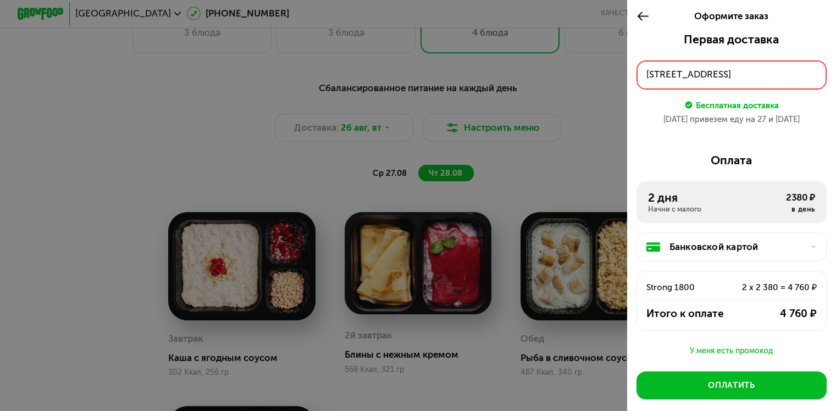
click at [796, 70] on div "ул Большая Филёвская, д 3 к 3" at bounding box center [731, 75] width 171 height 14
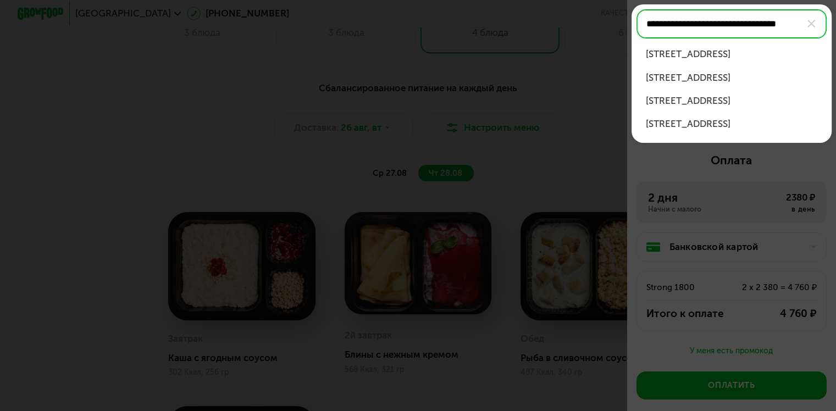
click at [776, 51] on div "ул Большая Филёвская, д 3 к 3, кв 440" at bounding box center [732, 54] width 172 height 14
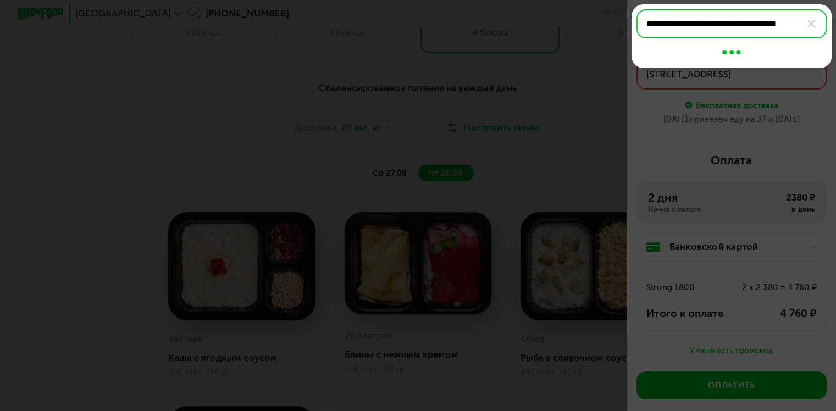
type input "**********"
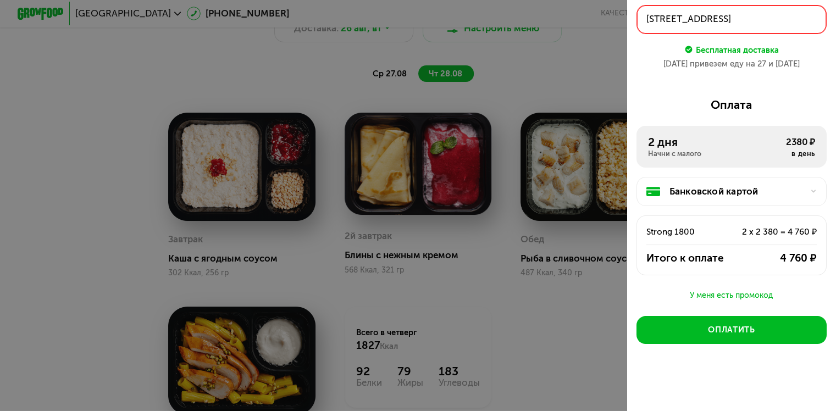
scroll to position [670, 0]
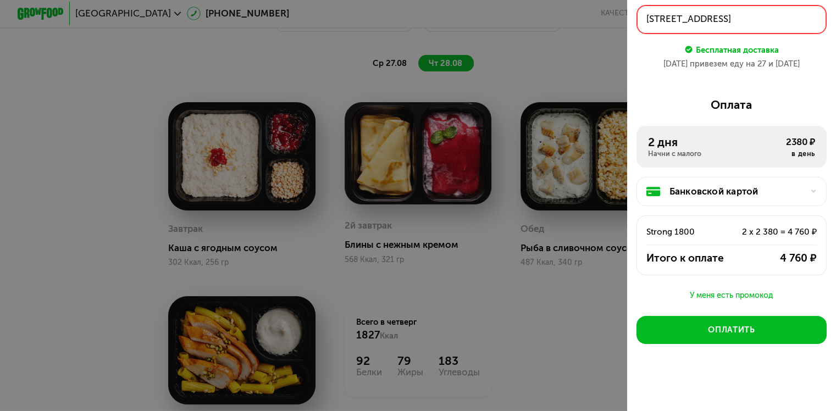
click at [521, 112] on div at bounding box center [418, 205] width 836 height 411
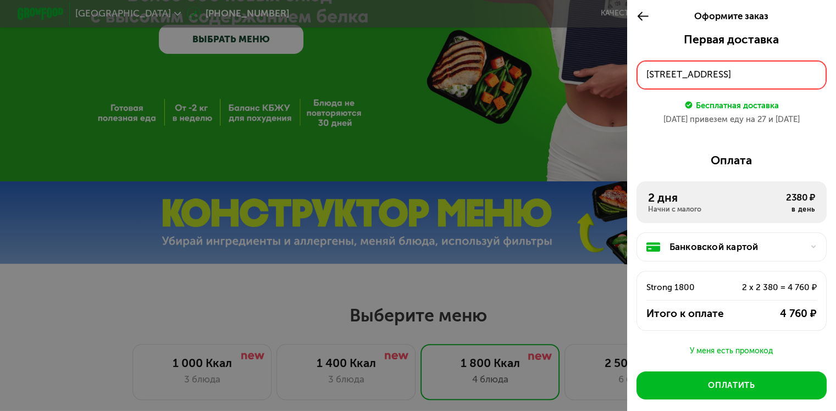
scroll to position [65, 0]
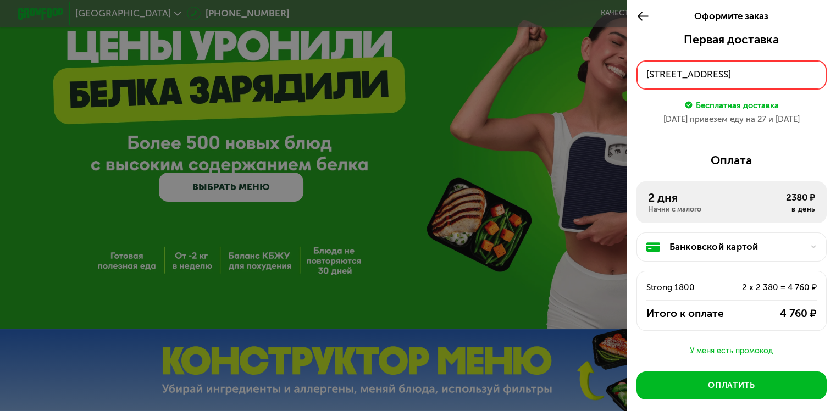
click at [643, 15] on icon at bounding box center [642, 16] width 13 height 14
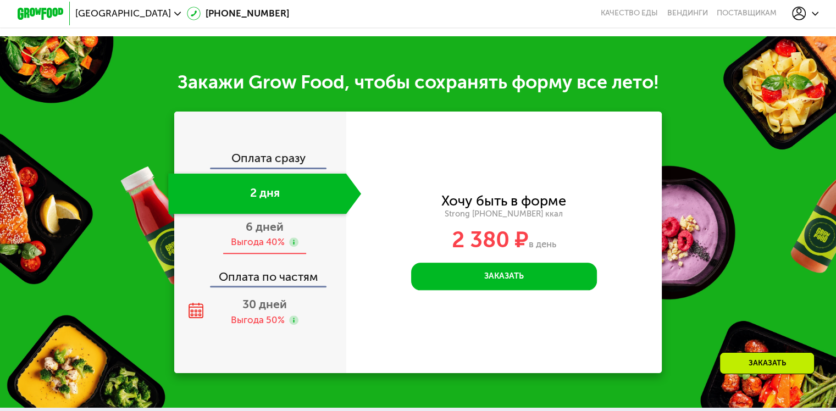
scroll to position [1220, 0]
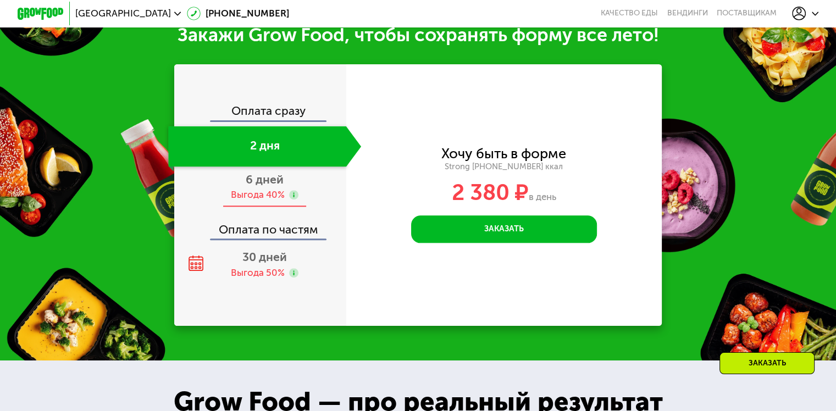
click at [253, 201] on div "Выгода 40%" at bounding box center [258, 195] width 54 height 13
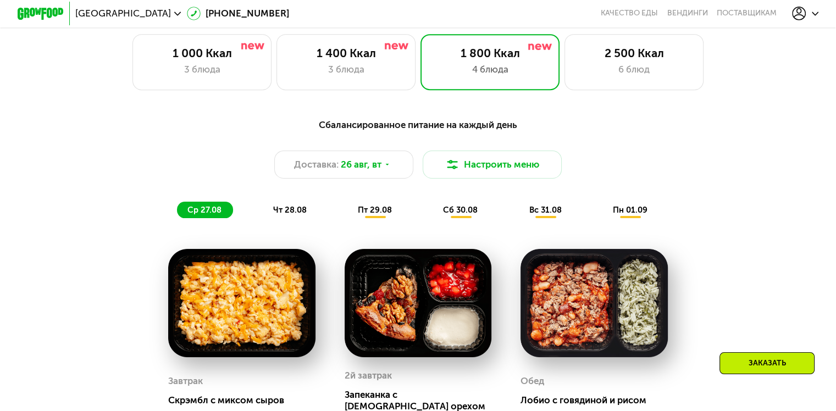
scroll to position [450, 0]
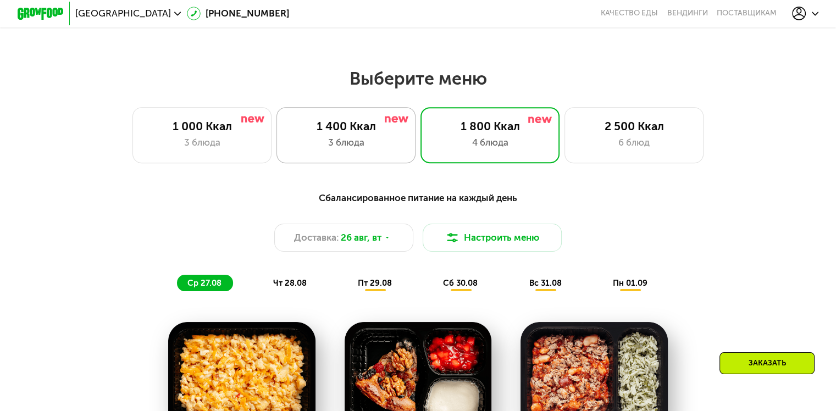
click at [359, 130] on div "1 400 Ккал" at bounding box center [346, 126] width 115 height 14
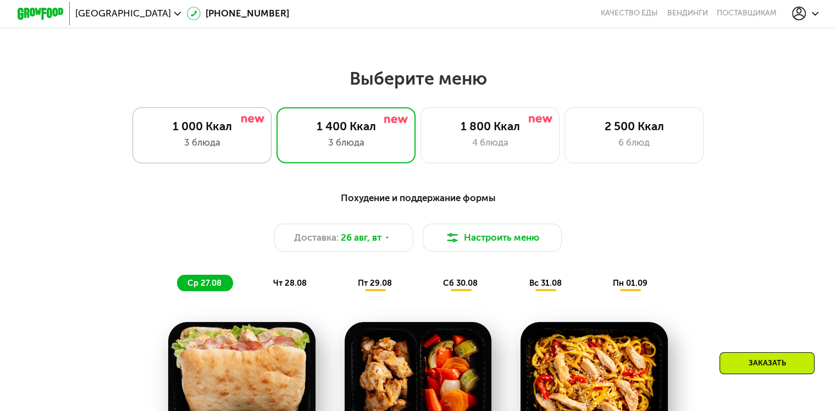
click at [230, 149] on div "3 блюда" at bounding box center [202, 143] width 115 height 14
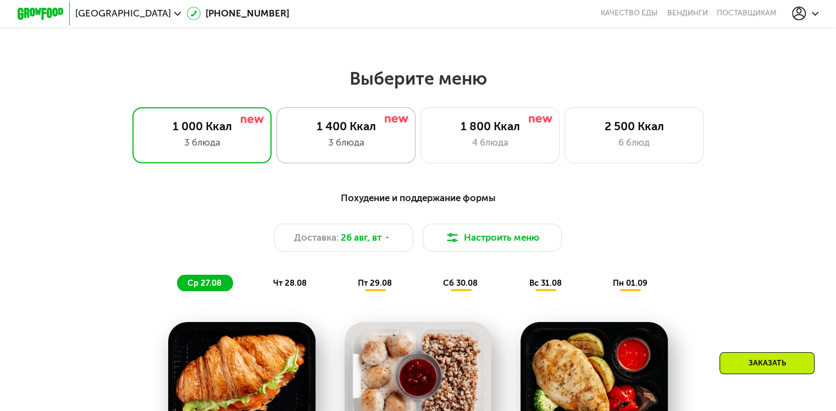
click at [334, 131] on div "1 400 Ккал" at bounding box center [346, 126] width 115 height 14
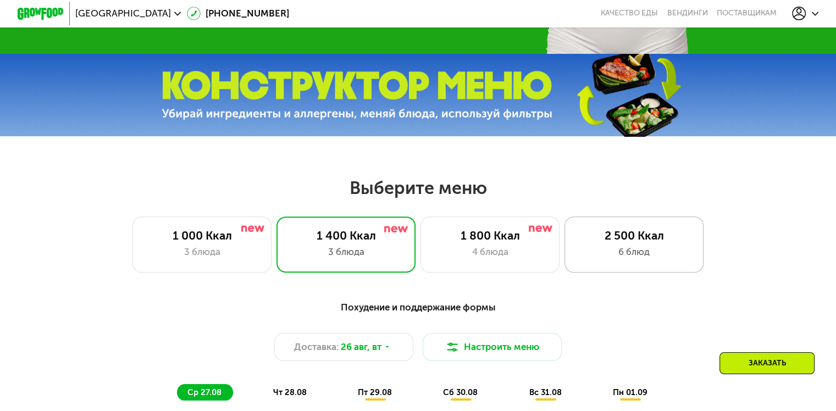
scroll to position [340, 0]
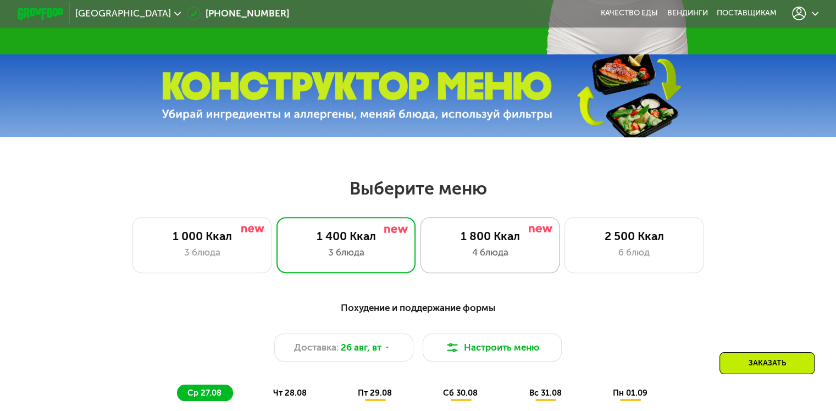
click at [517, 259] on div "4 блюда" at bounding box center [490, 253] width 115 height 14
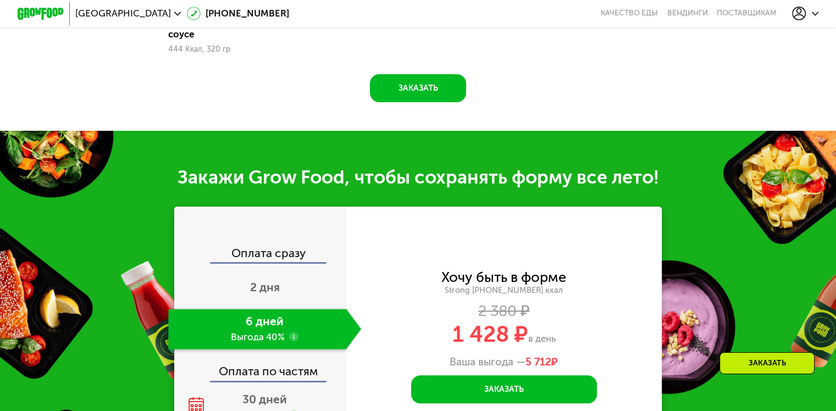
scroll to position [1110, 0]
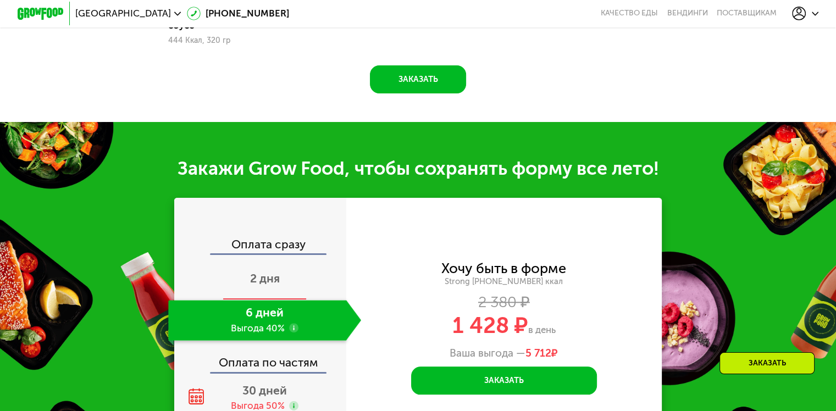
click at [309, 272] on div "2 дня" at bounding box center [264, 279] width 193 height 41
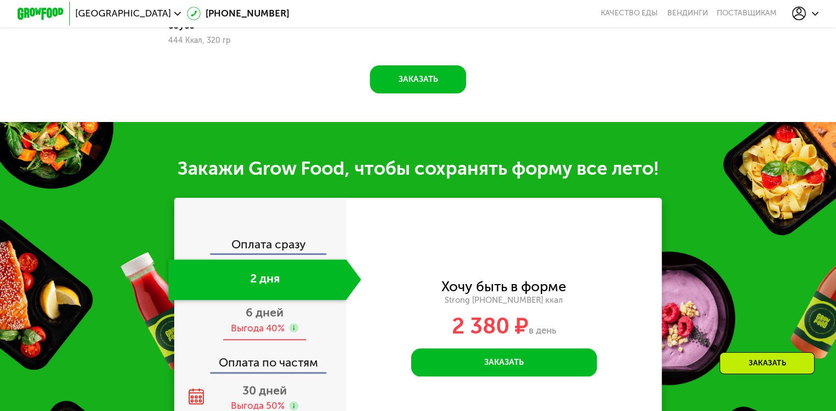
click at [231, 308] on div "6 дней Выгода 40%" at bounding box center [264, 320] width 193 height 41
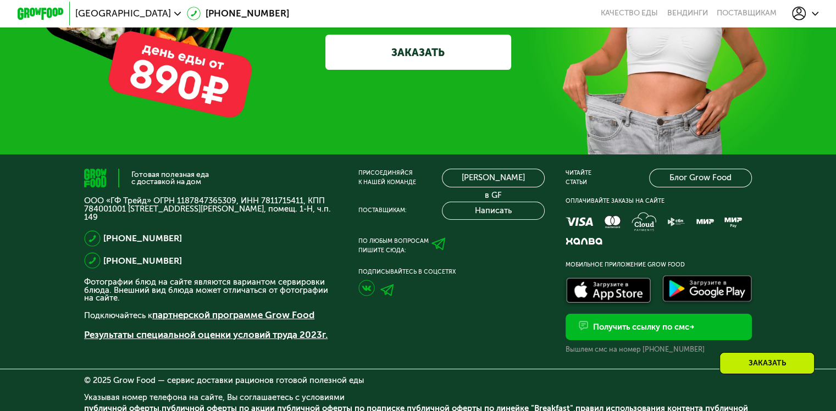
scroll to position [3580, 0]
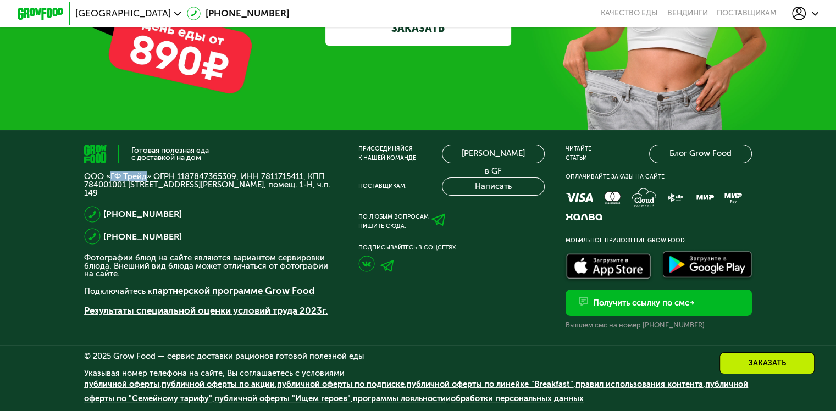
drag, startPoint x: 106, startPoint y: 171, endPoint x: 142, endPoint y: 176, distance: 36.6
click at [142, 176] on p "ООО «ГФ Трейд» ОГРН 1187847365309, ИНН 7811715411, КПП 784001001 [STREET_ADDRES…" at bounding box center [210, 185] width 253 height 24
copy p "ГФ Трейд"
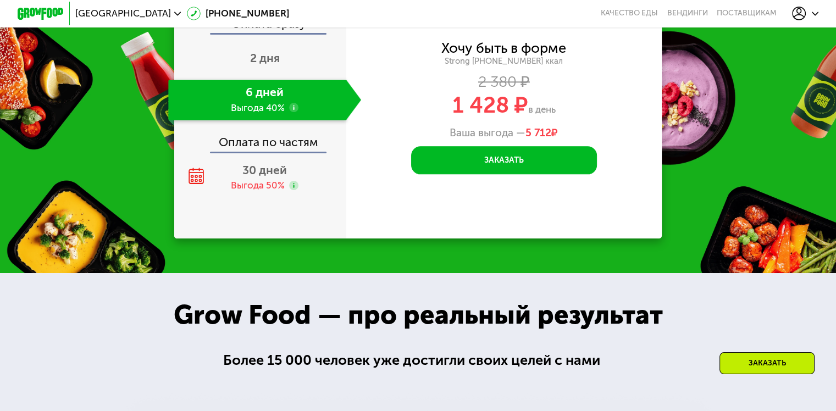
scroll to position [1161, 0]
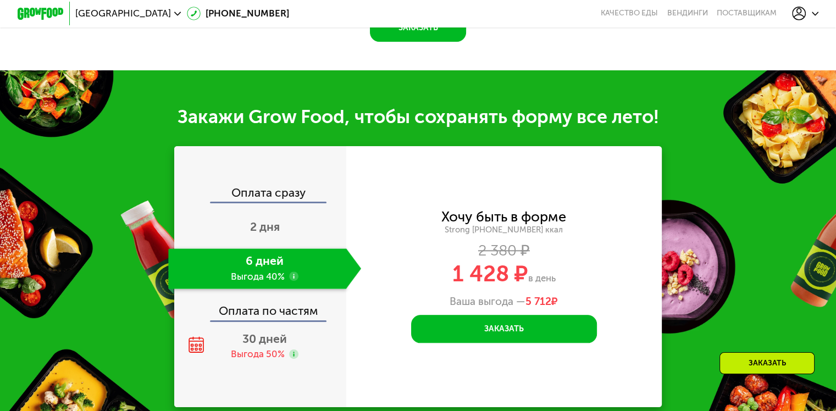
click at [289, 272] on use at bounding box center [293, 276] width 9 height 9
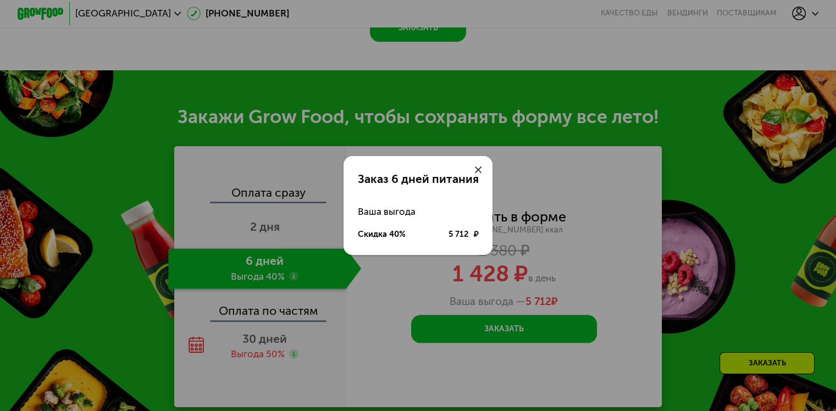
click at [478, 167] on icon at bounding box center [478, 170] width 7 height 7
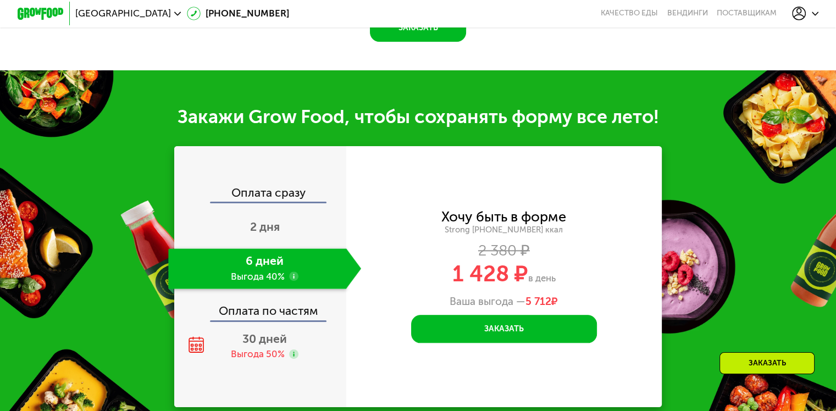
click at [47, 14] on img at bounding box center [41, 14] width 46 height 12
click at [701, 14] on link "Вендинги" at bounding box center [687, 13] width 41 height 9
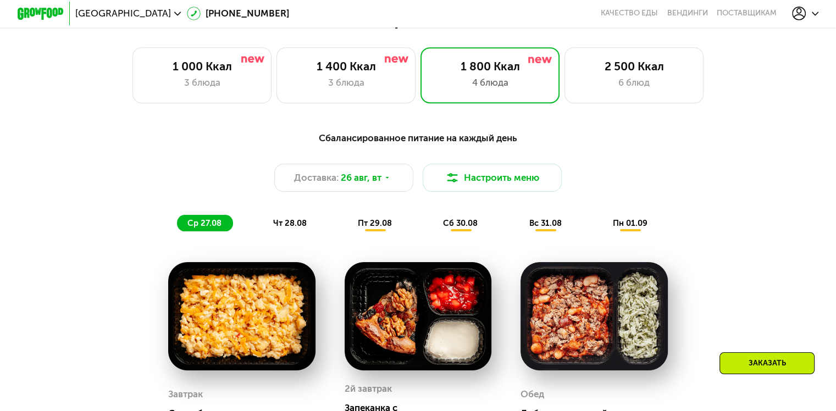
scroll to position [502, 0]
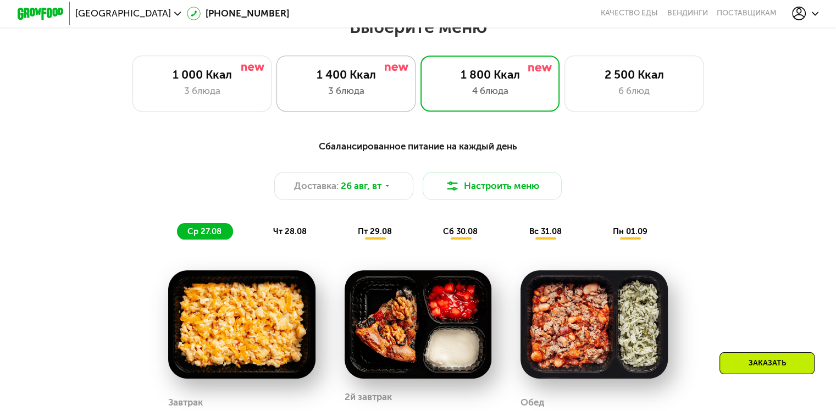
click at [345, 90] on div "3 блюда" at bounding box center [346, 91] width 115 height 14
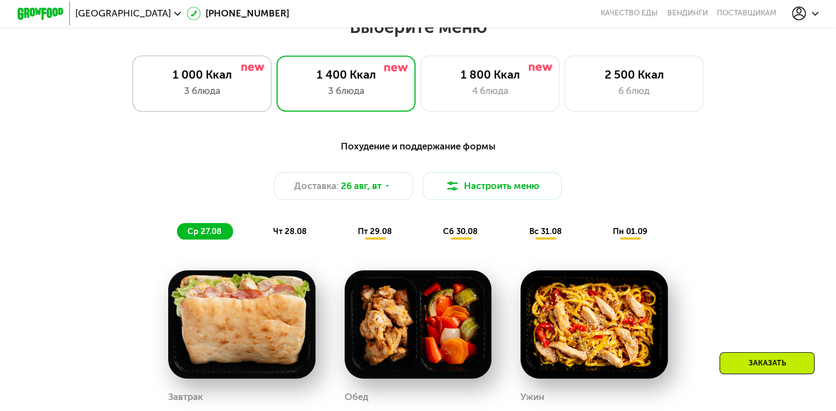
click at [212, 77] on div "1 000 Ккал" at bounding box center [202, 75] width 115 height 14
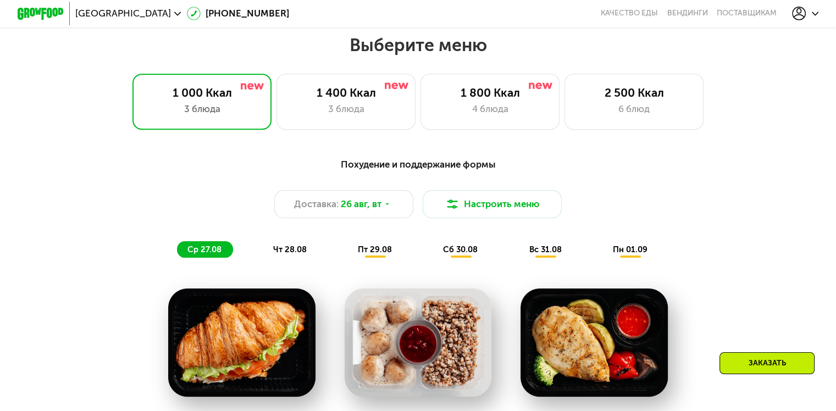
scroll to position [337, 0]
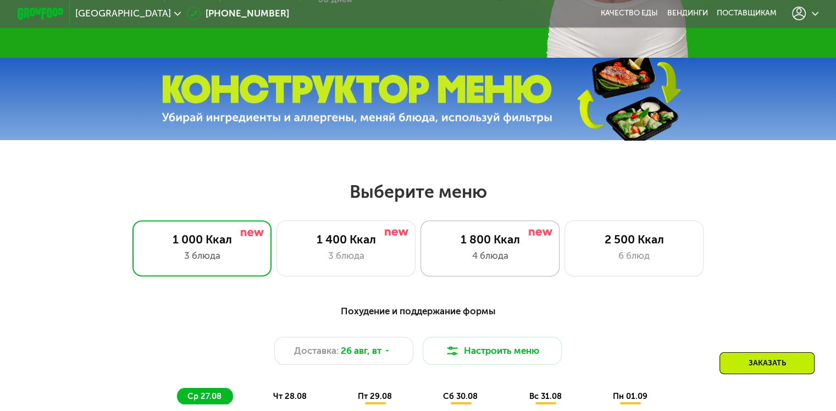
drag, startPoint x: 504, startPoint y: 248, endPoint x: 509, endPoint y: 244, distance: 6.6
click at [505, 246] on div "1 800 Ккал" at bounding box center [490, 239] width 115 height 14
click at [502, 263] on div "4 блюда" at bounding box center [490, 256] width 115 height 14
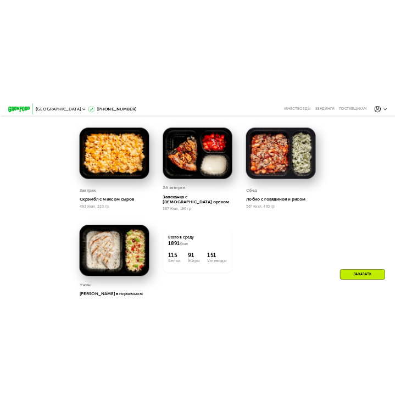
scroll to position [722, 0]
